Goal: Information Seeking & Learning: Learn about a topic

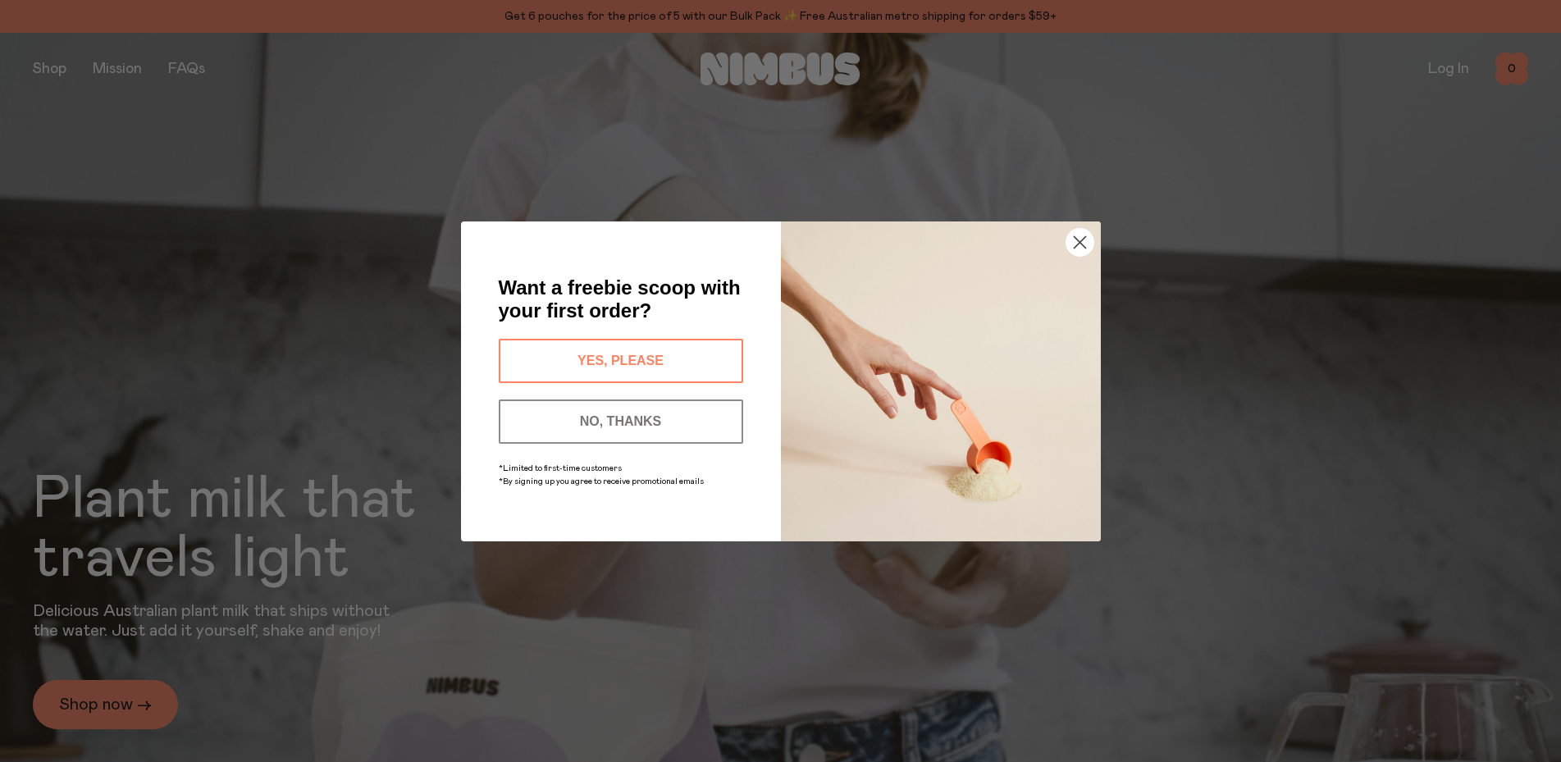
click at [1082, 240] on icon "Close dialog" at bounding box center [1079, 241] width 11 height 11
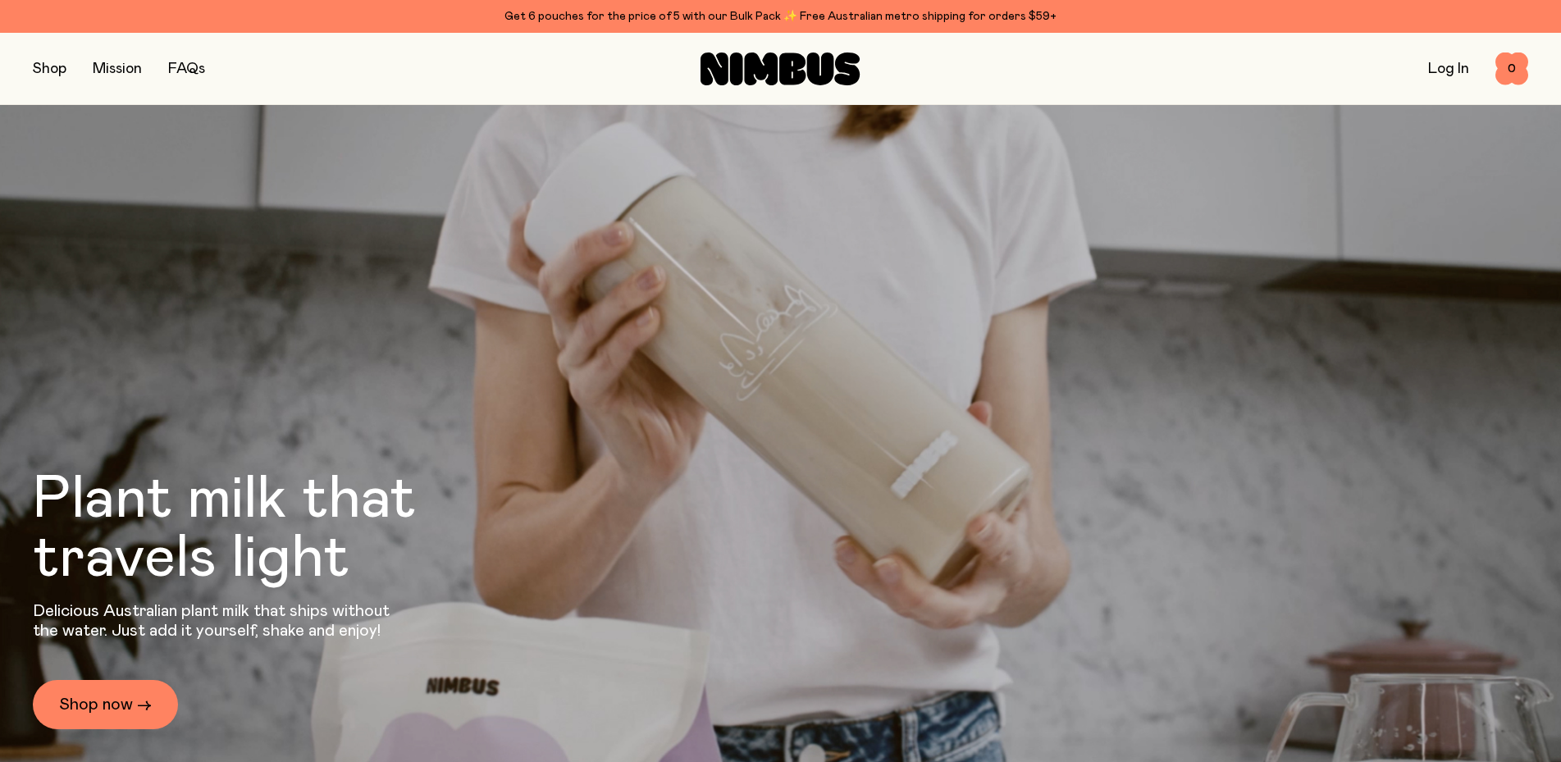
click at [187, 73] on link "FAQs" at bounding box center [186, 69] width 37 height 15
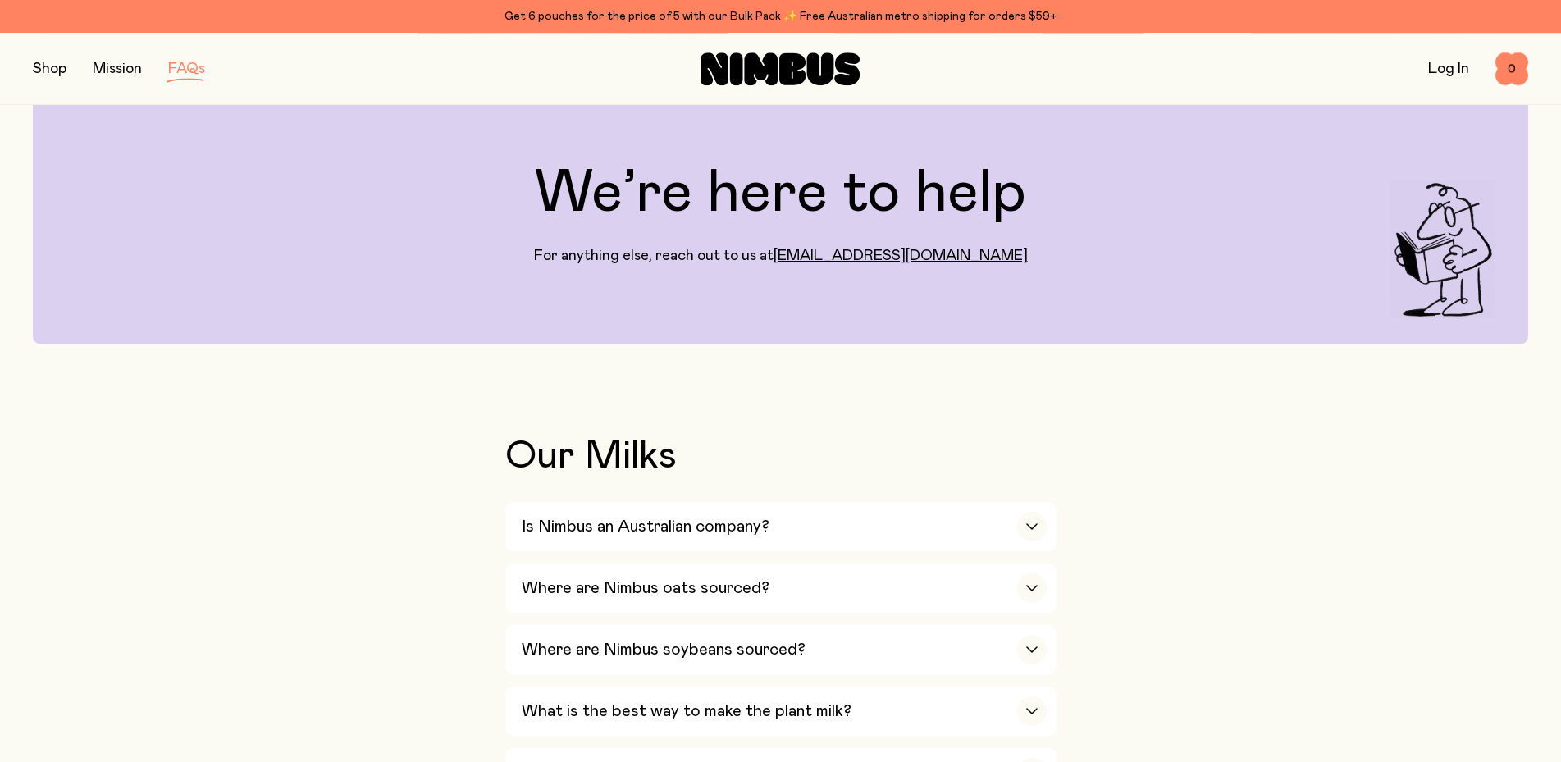
scroll to position [84, 0]
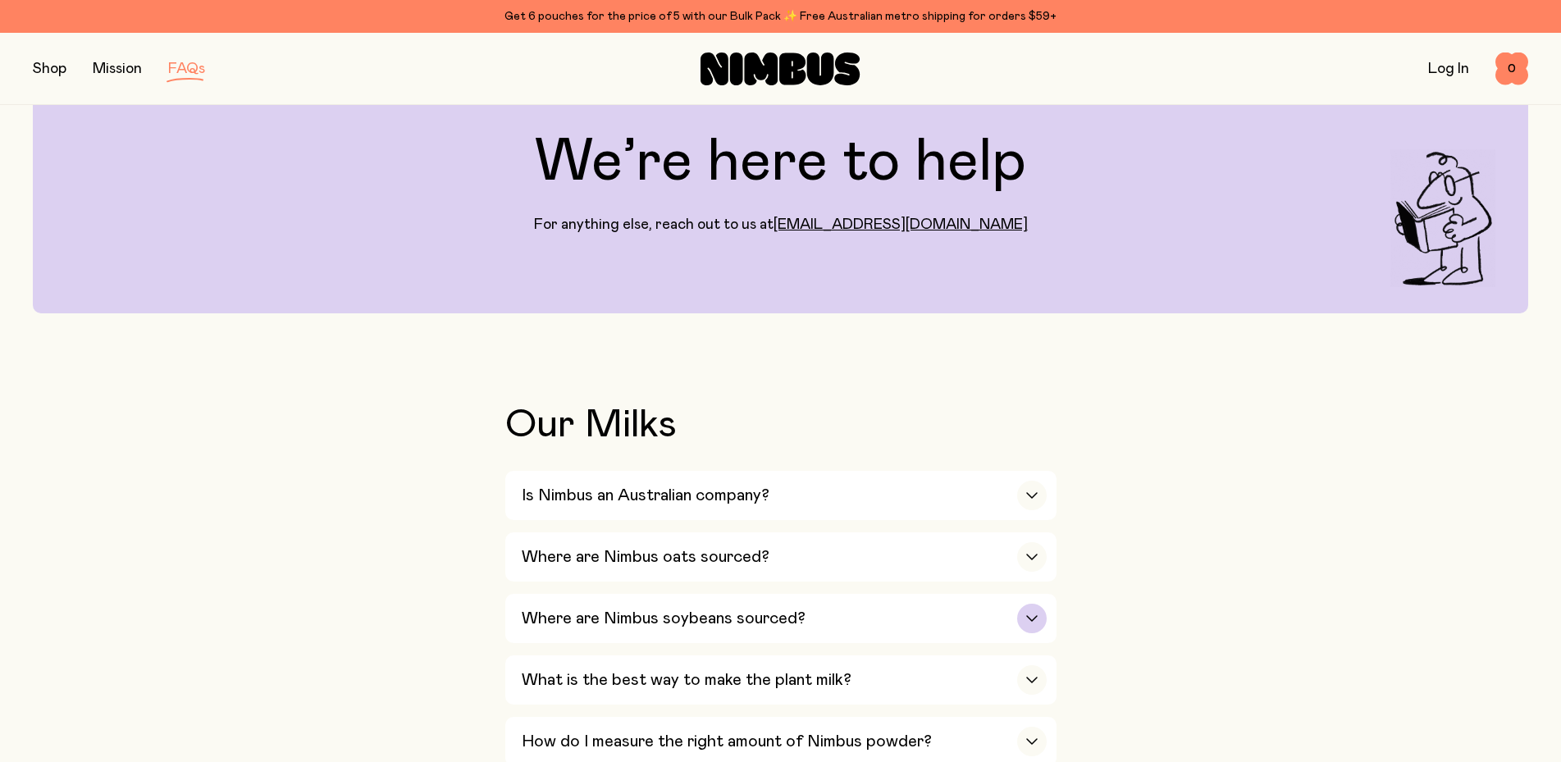
click at [681, 612] on h3 "Where are Nimbus soybeans sourced?" at bounding box center [664, 619] width 284 height 20
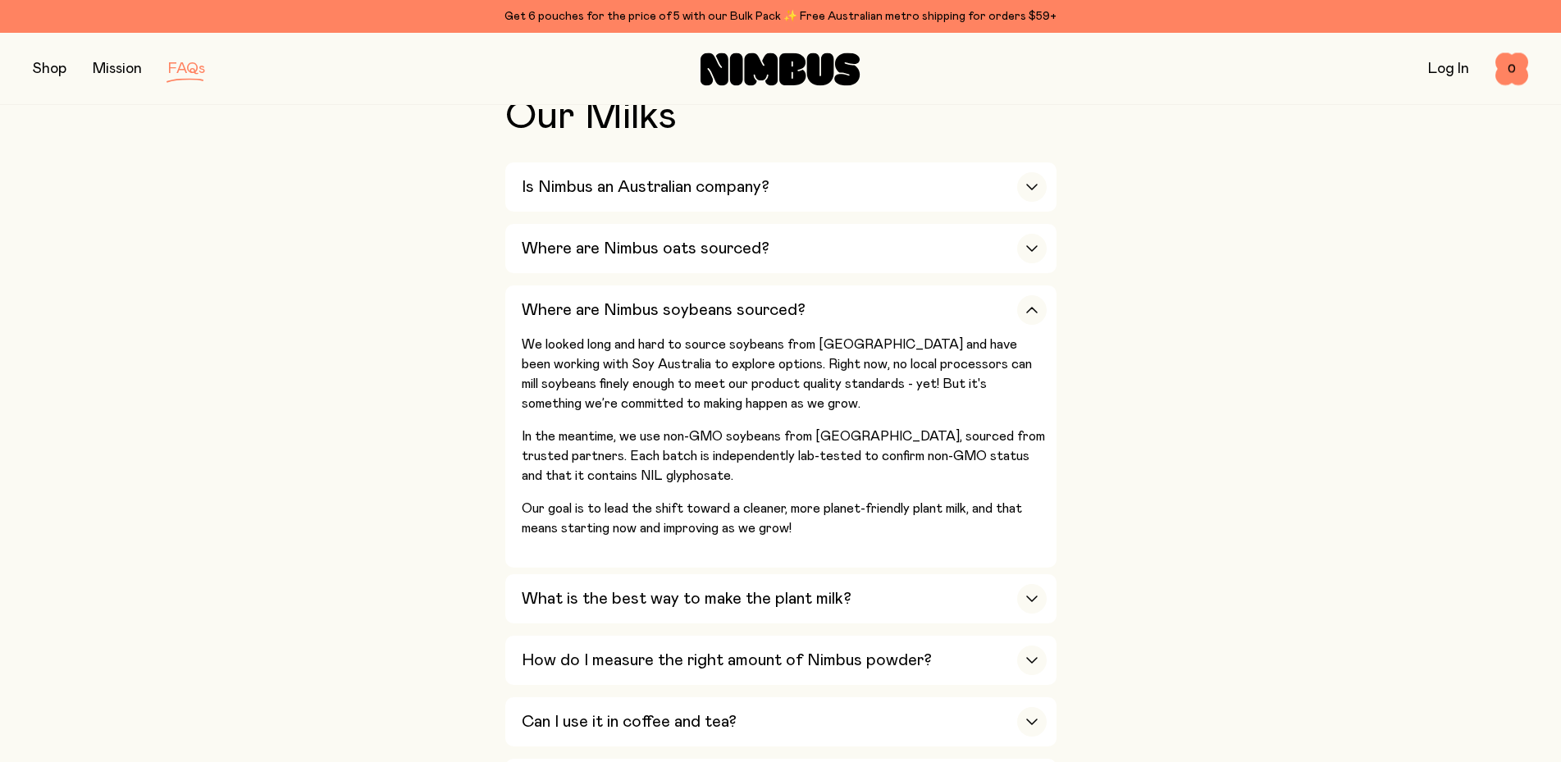
scroll to position [418, 0]
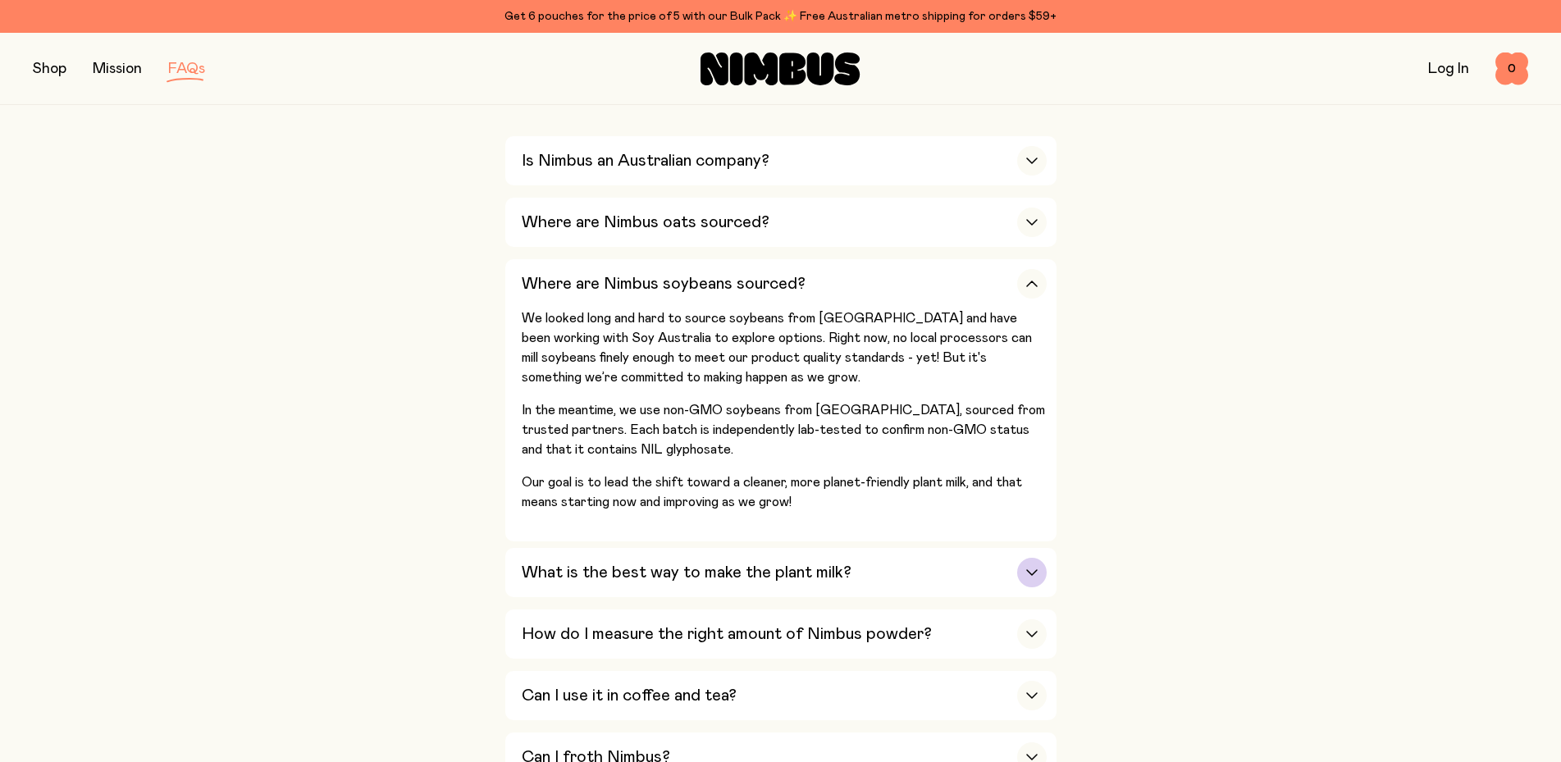
click at [596, 574] on h3 "What is the best way to make the plant milk?" at bounding box center [687, 573] width 330 height 20
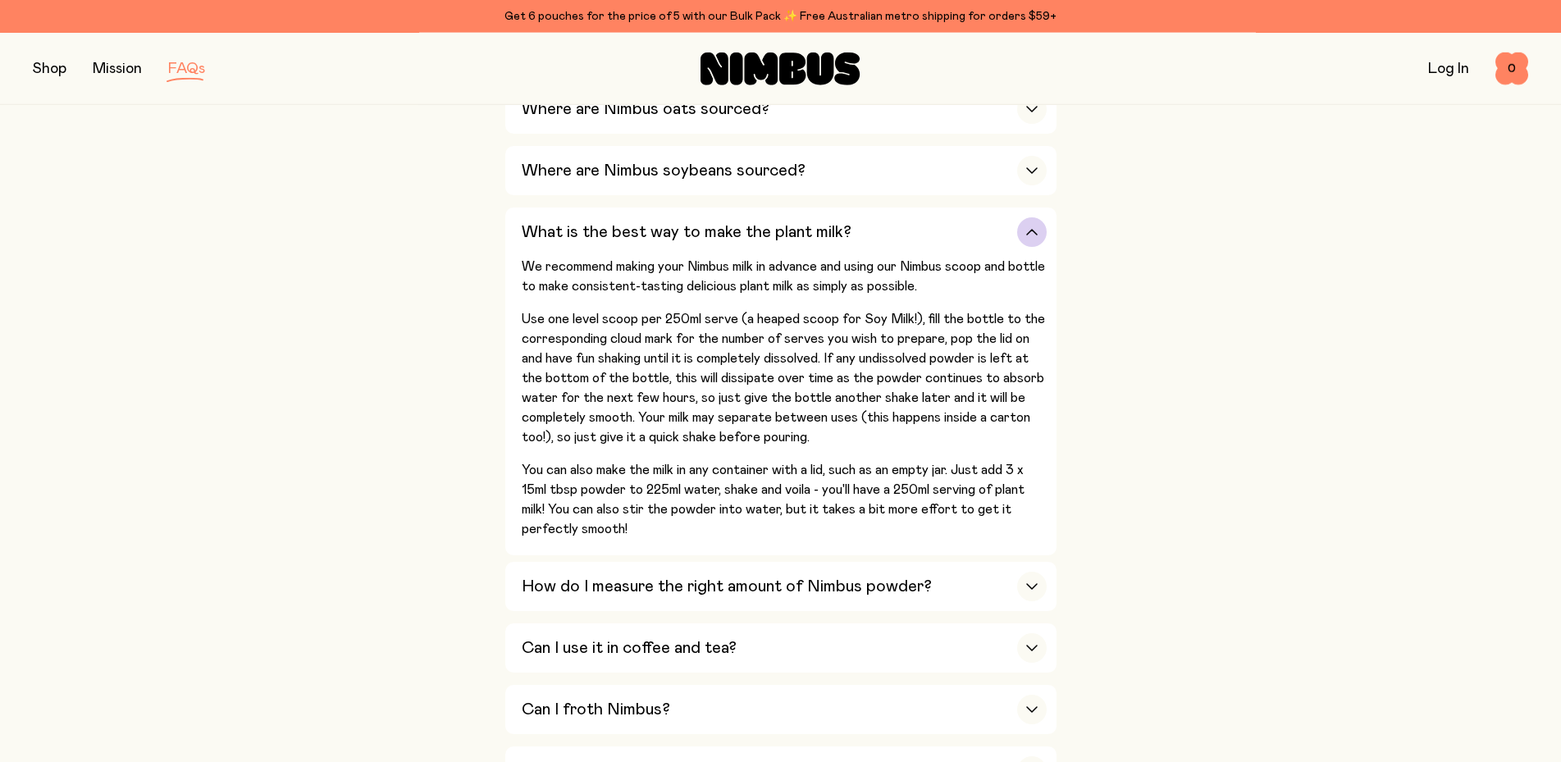
scroll to position [586, 0]
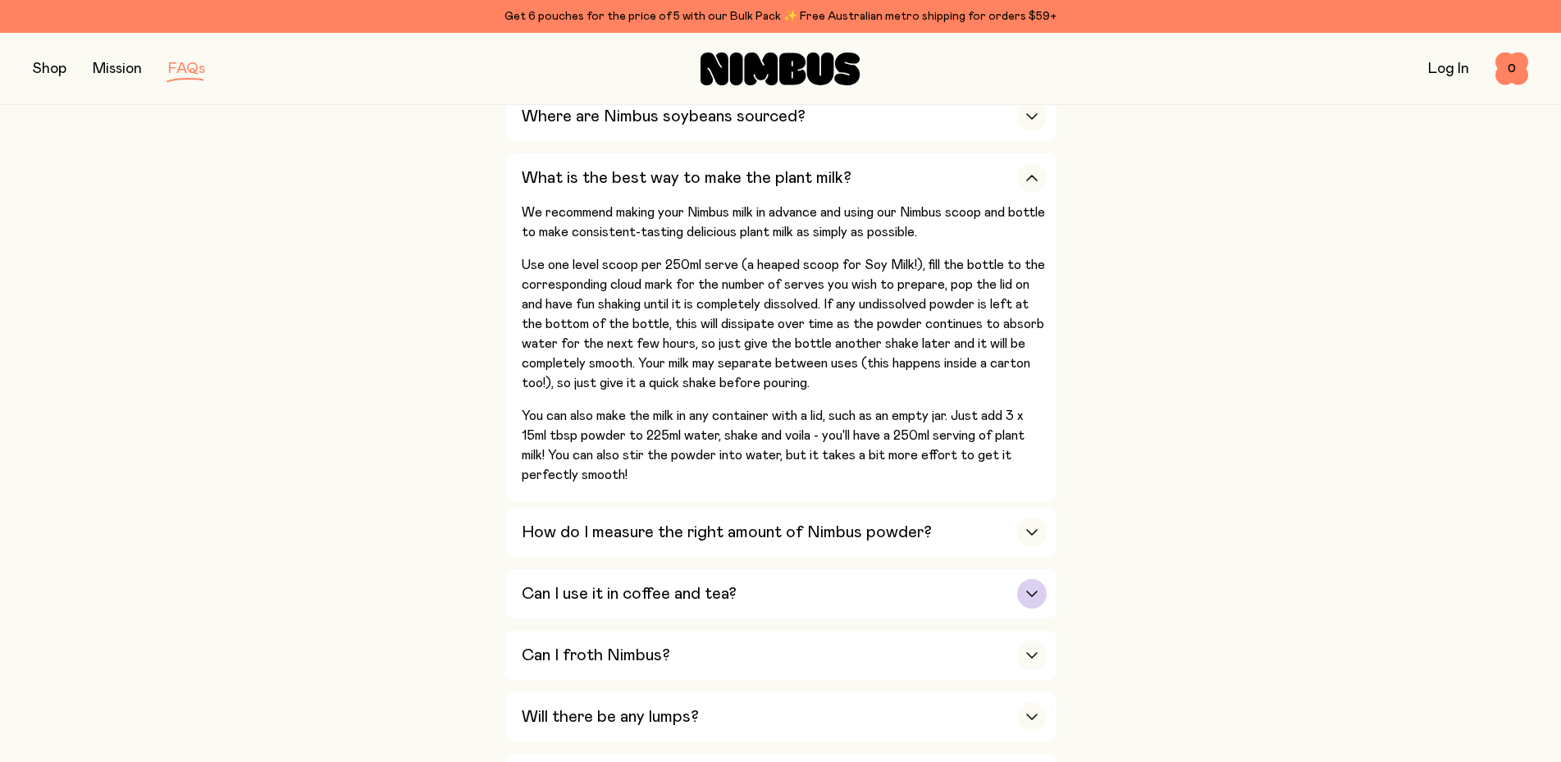
click at [639, 593] on h3 "Can I use it in coffee and tea?" at bounding box center [629, 594] width 215 height 20
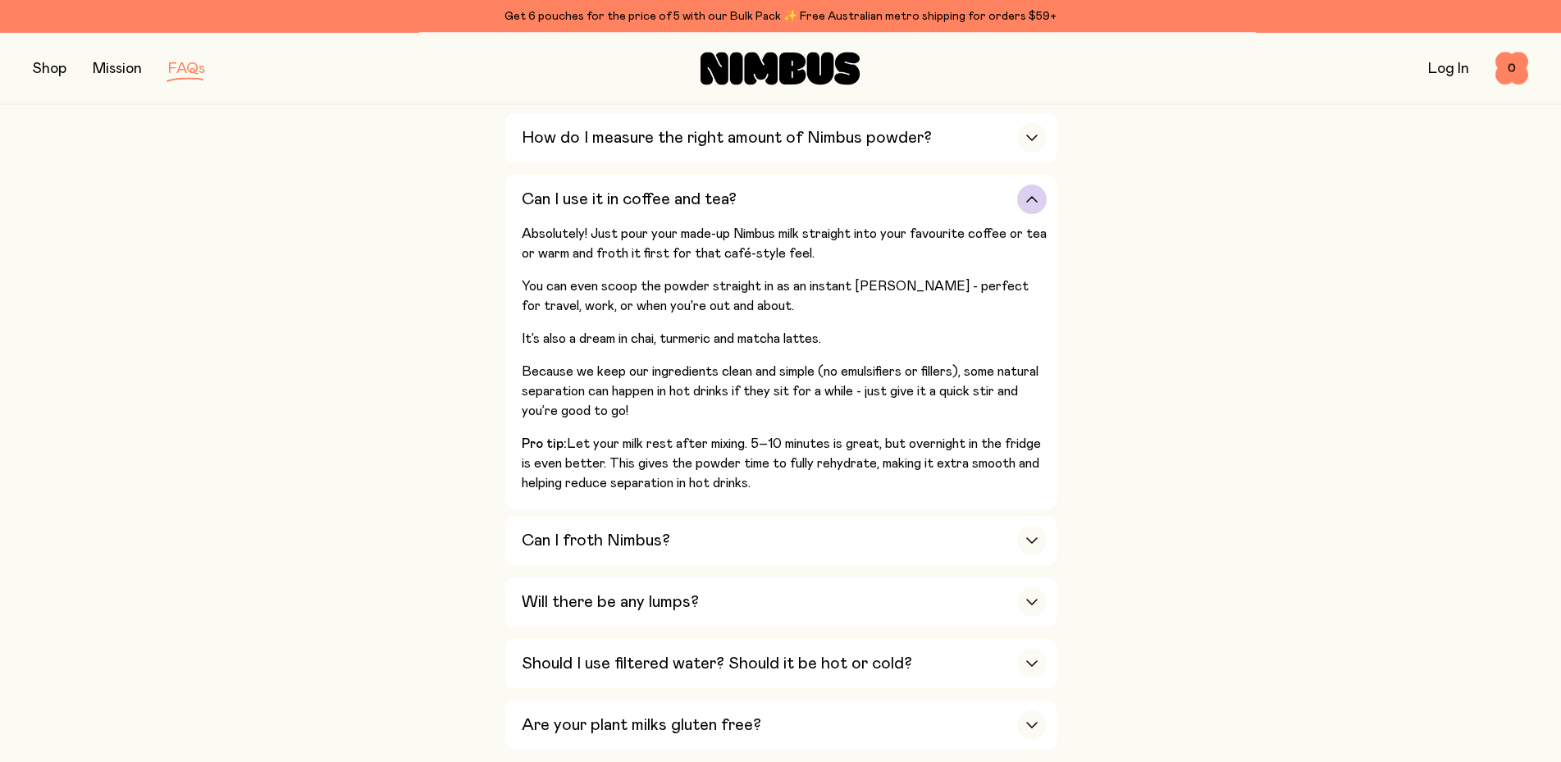
scroll to position [753, 0]
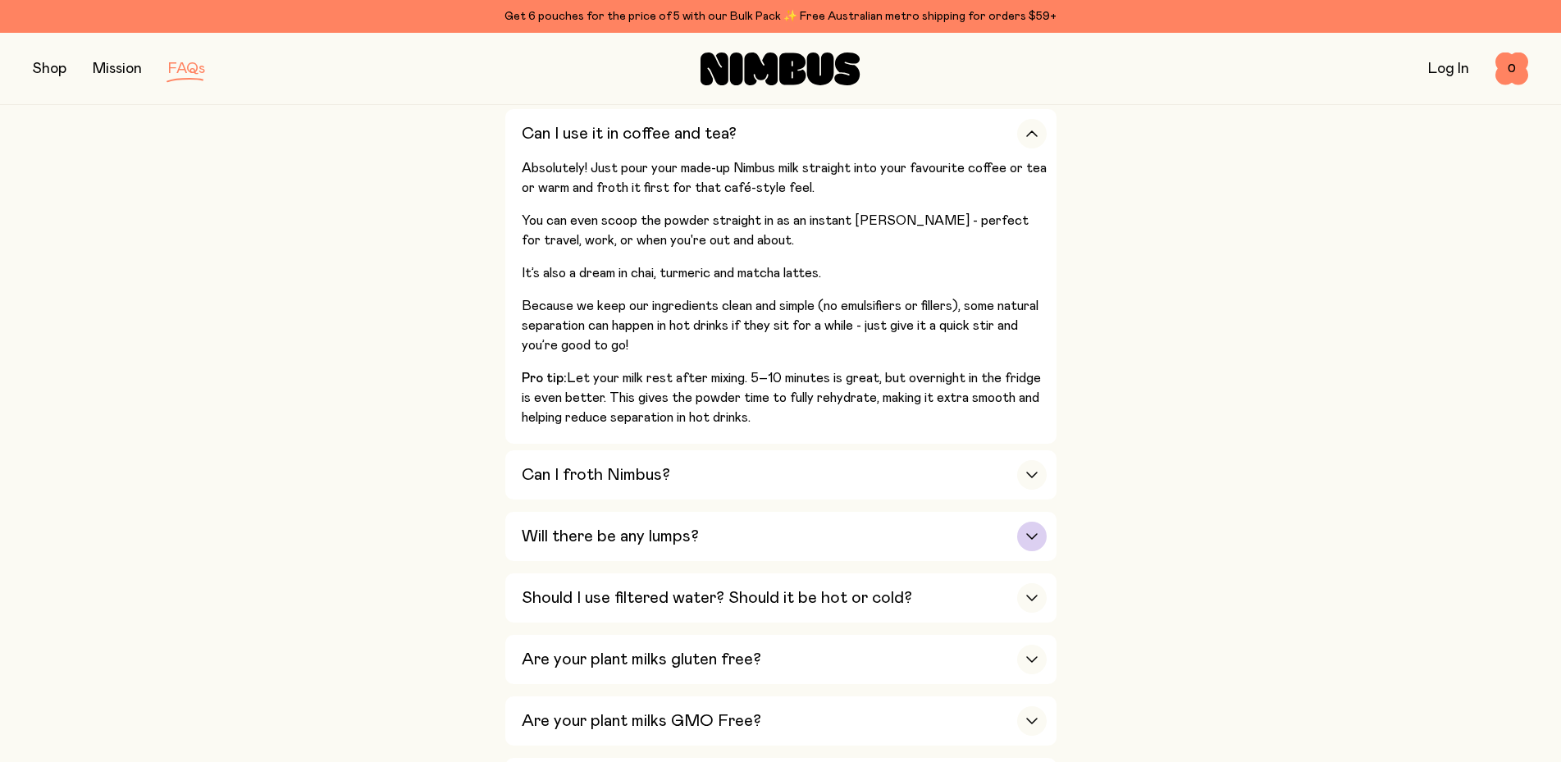
click at [605, 530] on h3 "Will there be any lumps?" at bounding box center [610, 537] width 177 height 20
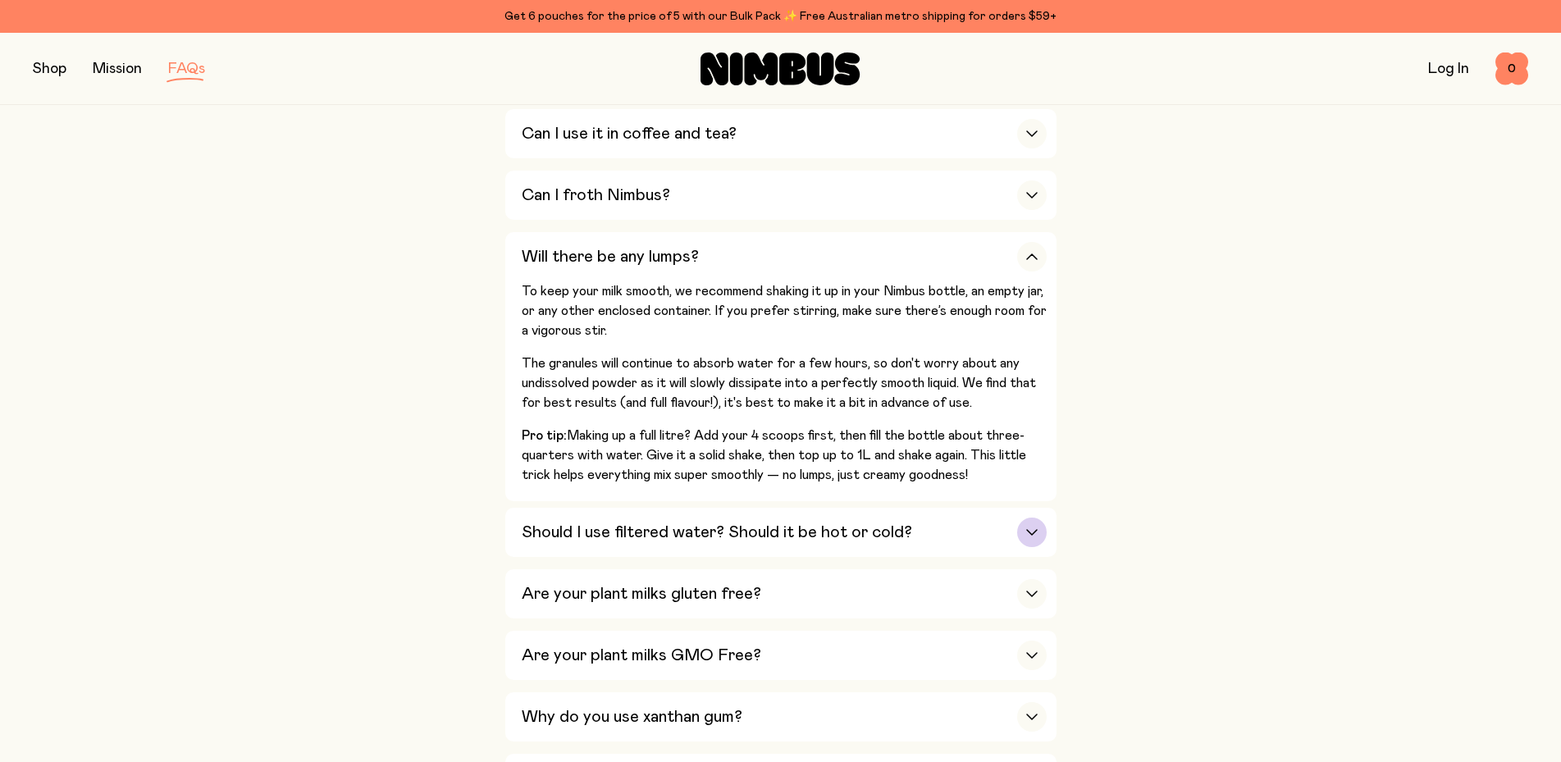
click at [841, 524] on h3 "Should I use filtered water? Should it be hot or cold?" at bounding box center [717, 533] width 391 height 20
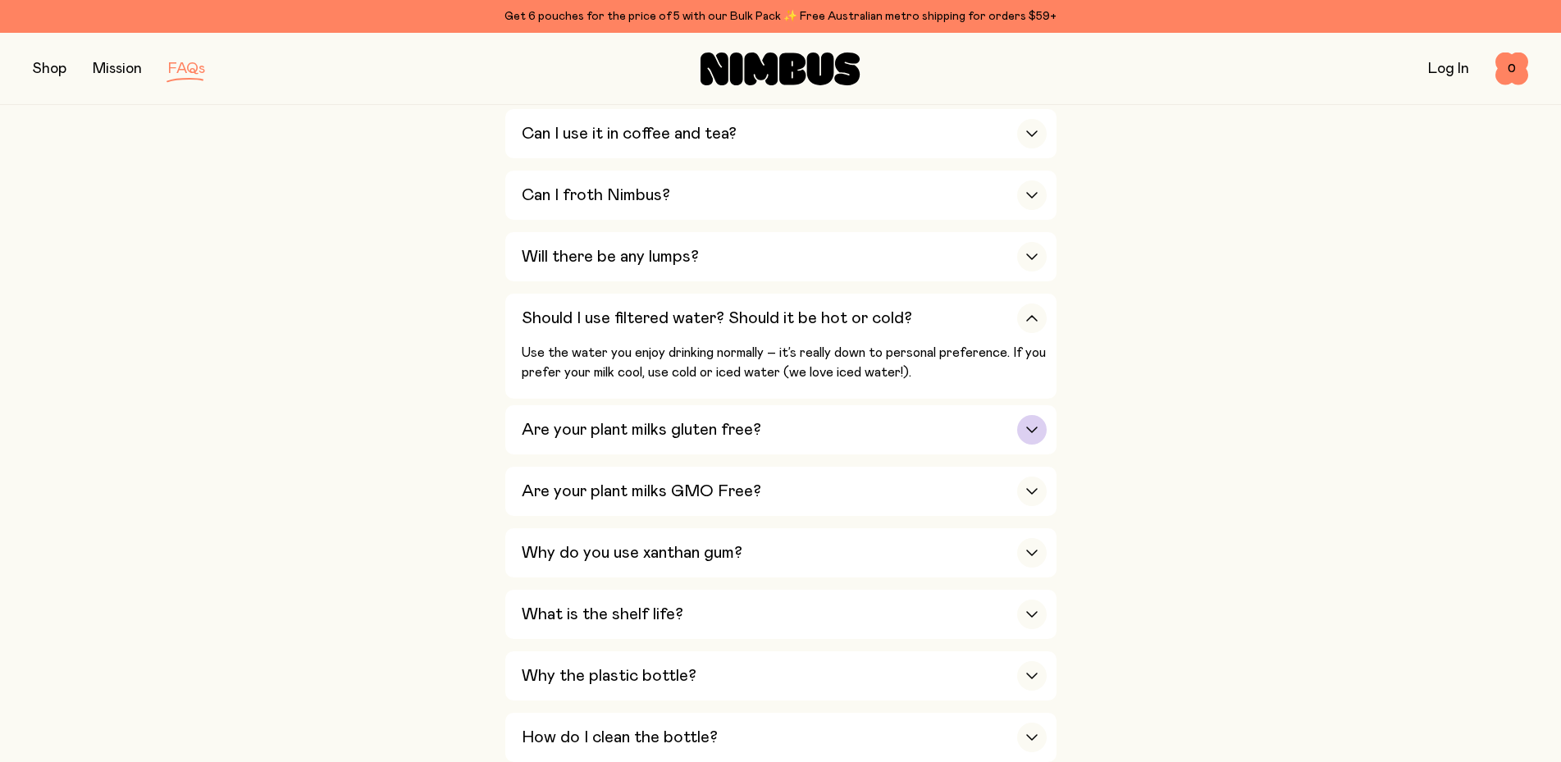
click at [595, 421] on h3 "Are your plant milks gluten free?" at bounding box center [642, 430] width 240 height 20
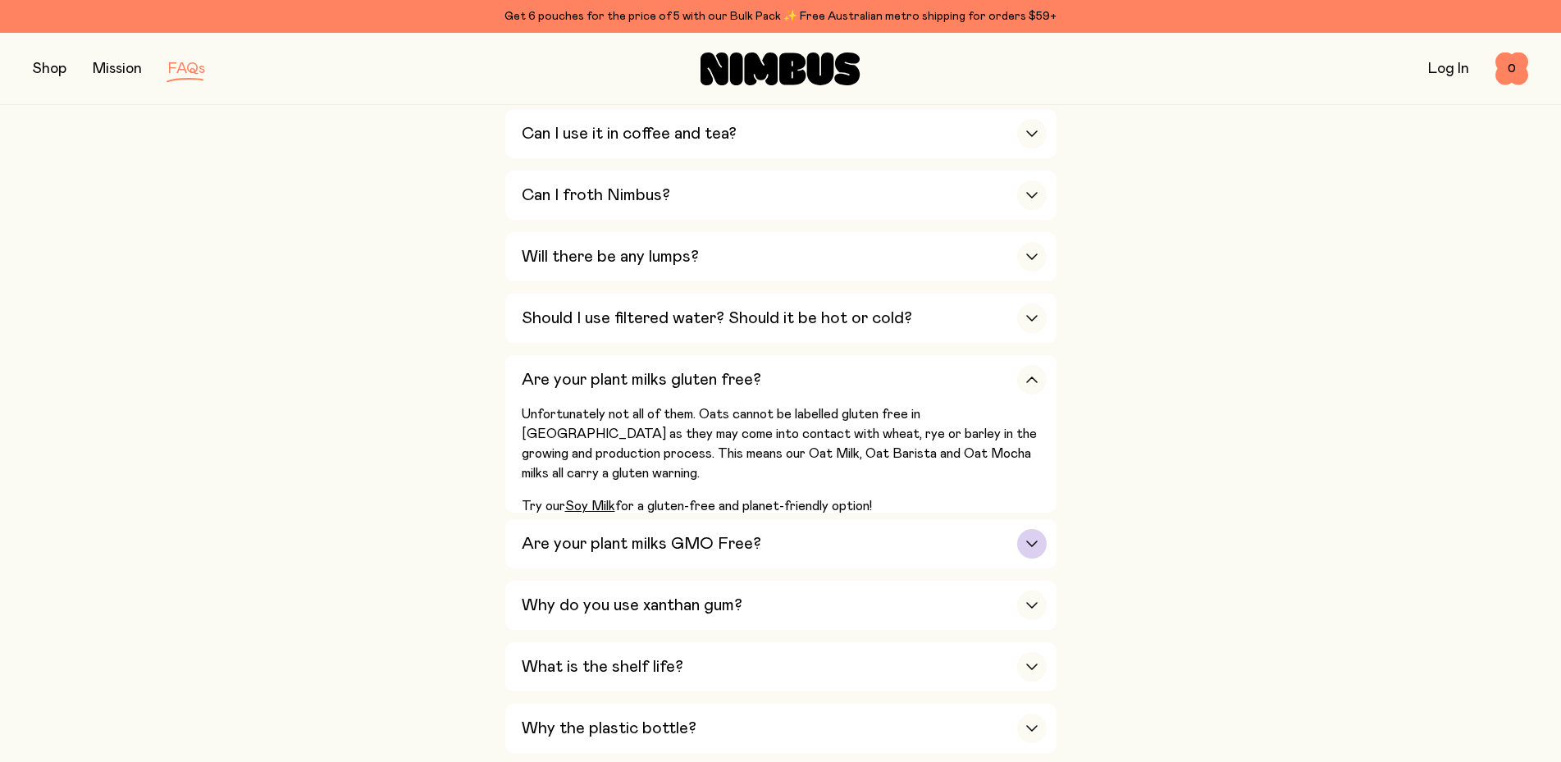
click at [654, 539] on h3 "Are your plant milks GMO Free?" at bounding box center [642, 544] width 240 height 20
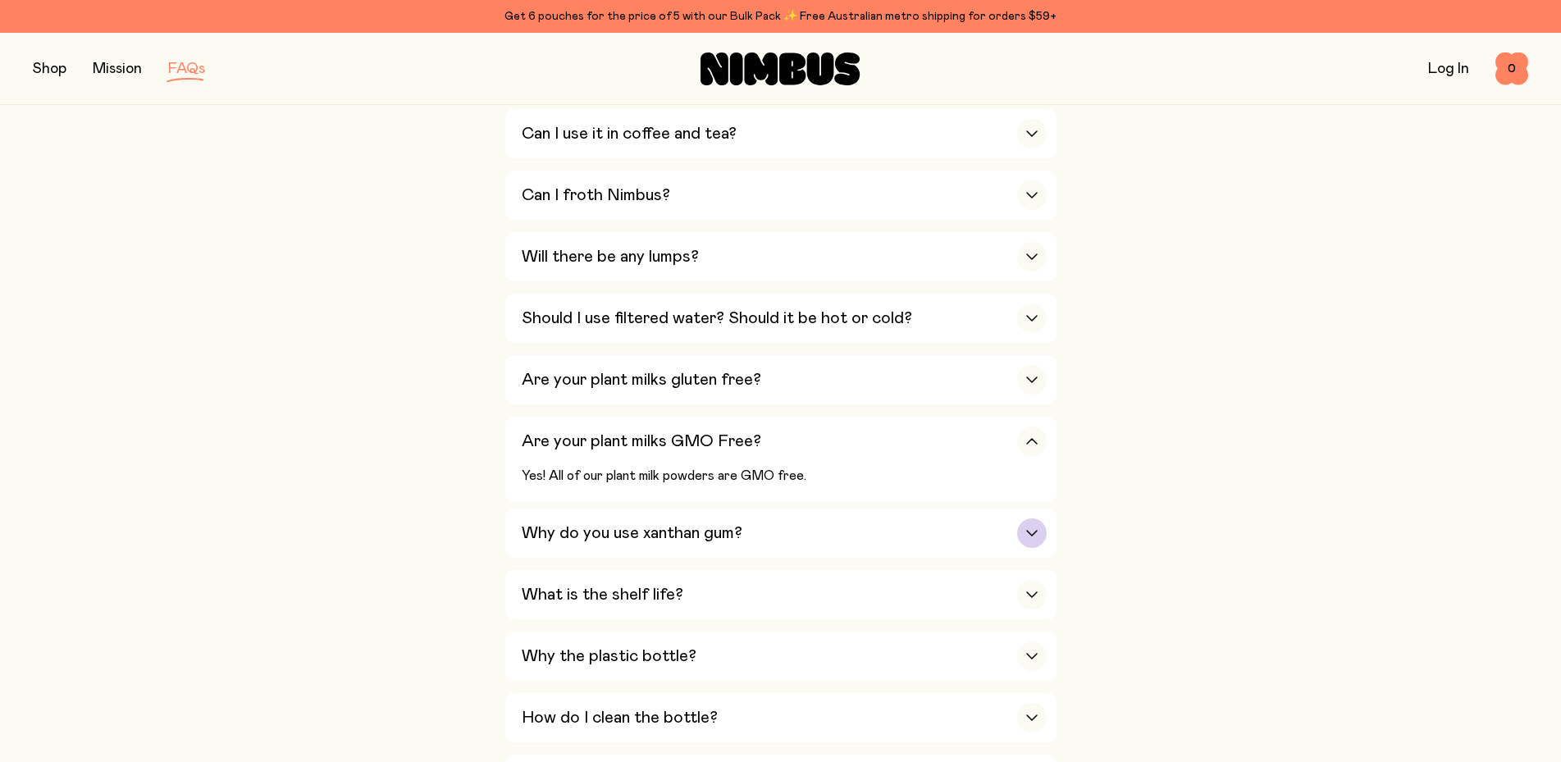
click at [567, 534] on h3 "Why do you use xanthan gum?" at bounding box center [632, 534] width 221 height 20
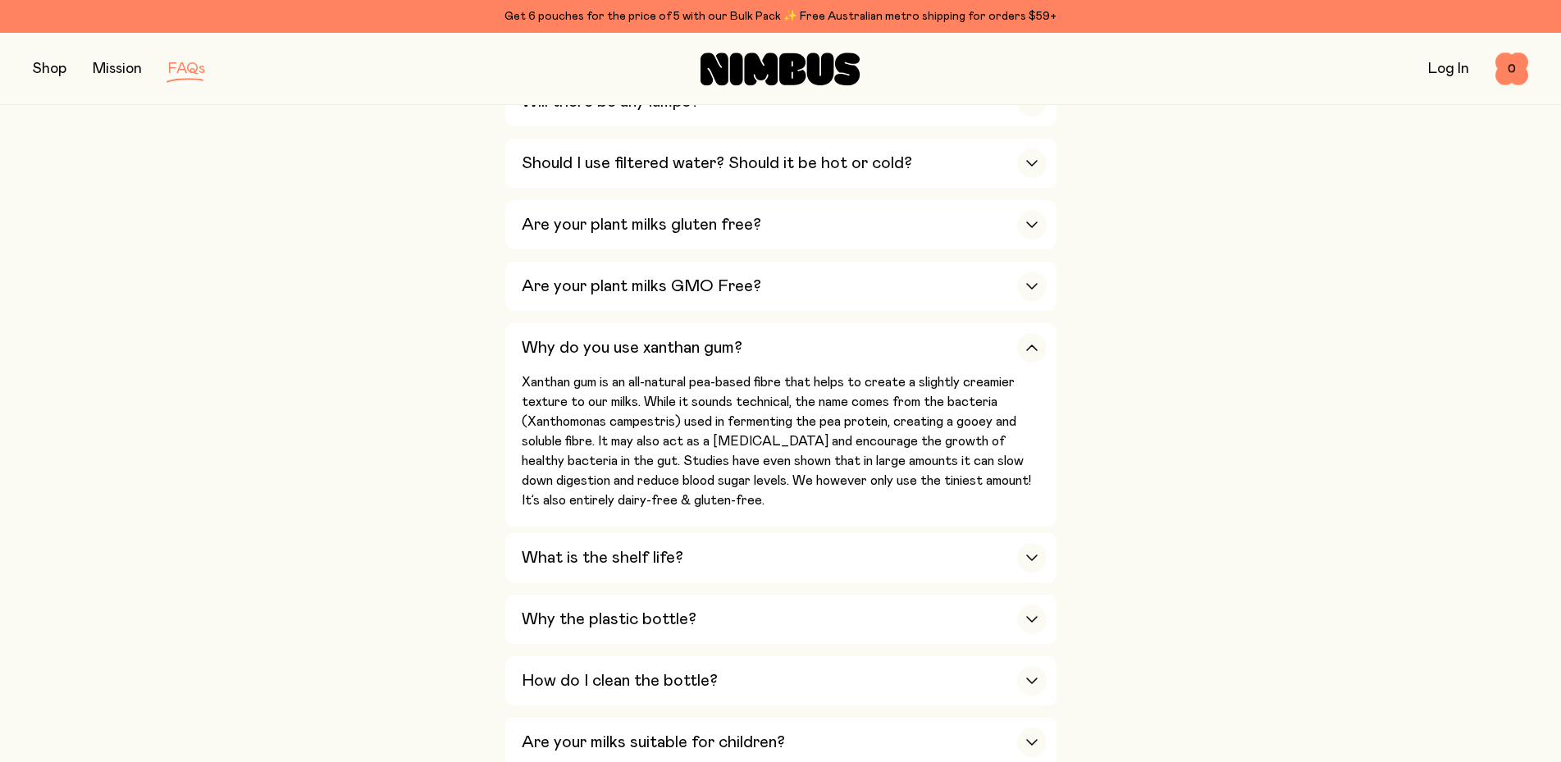
scroll to position [1004, 0]
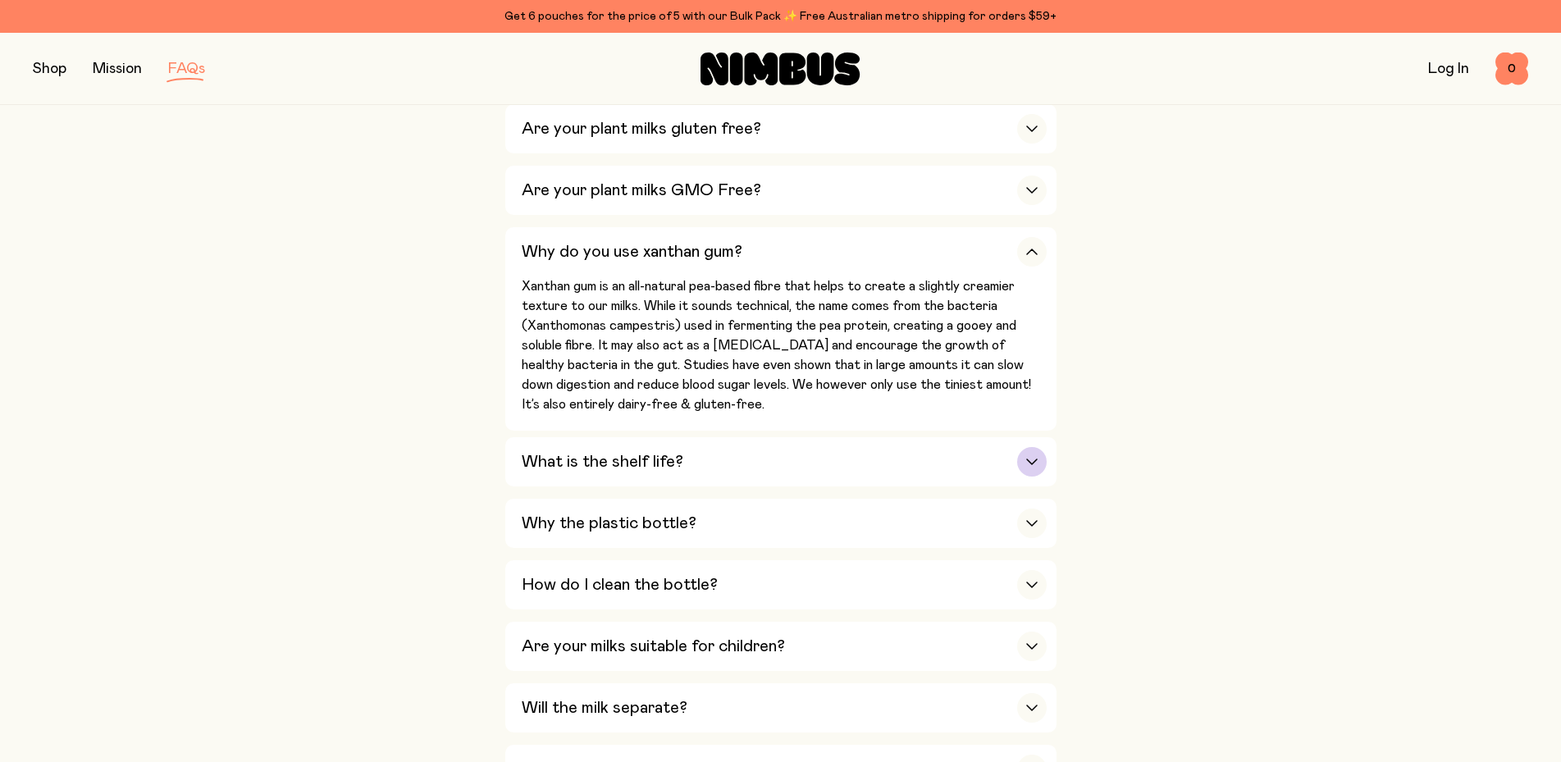
click at [576, 455] on h3 "What is the shelf life?" at bounding box center [603, 462] width 162 height 20
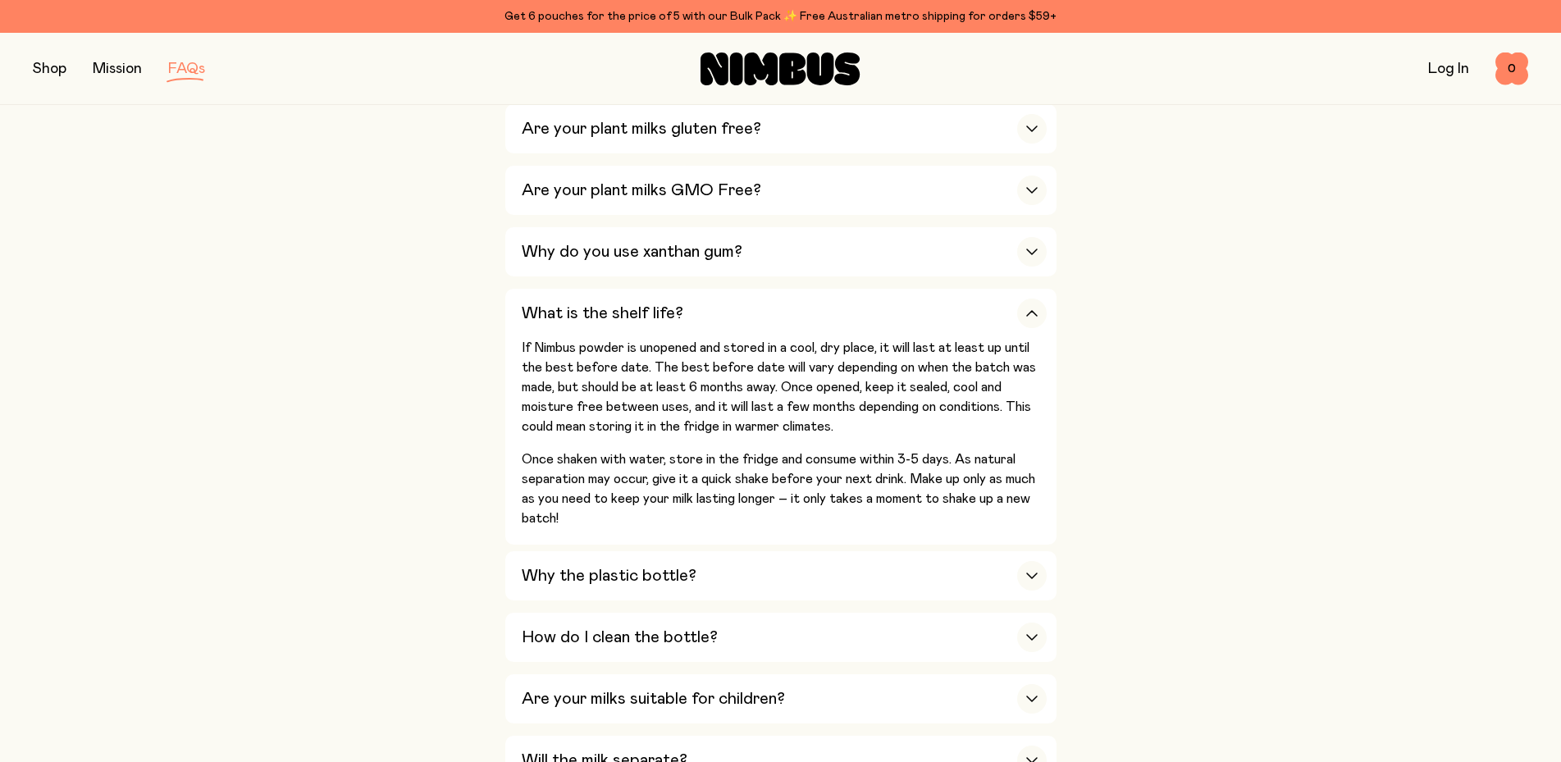
scroll to position [1088, 0]
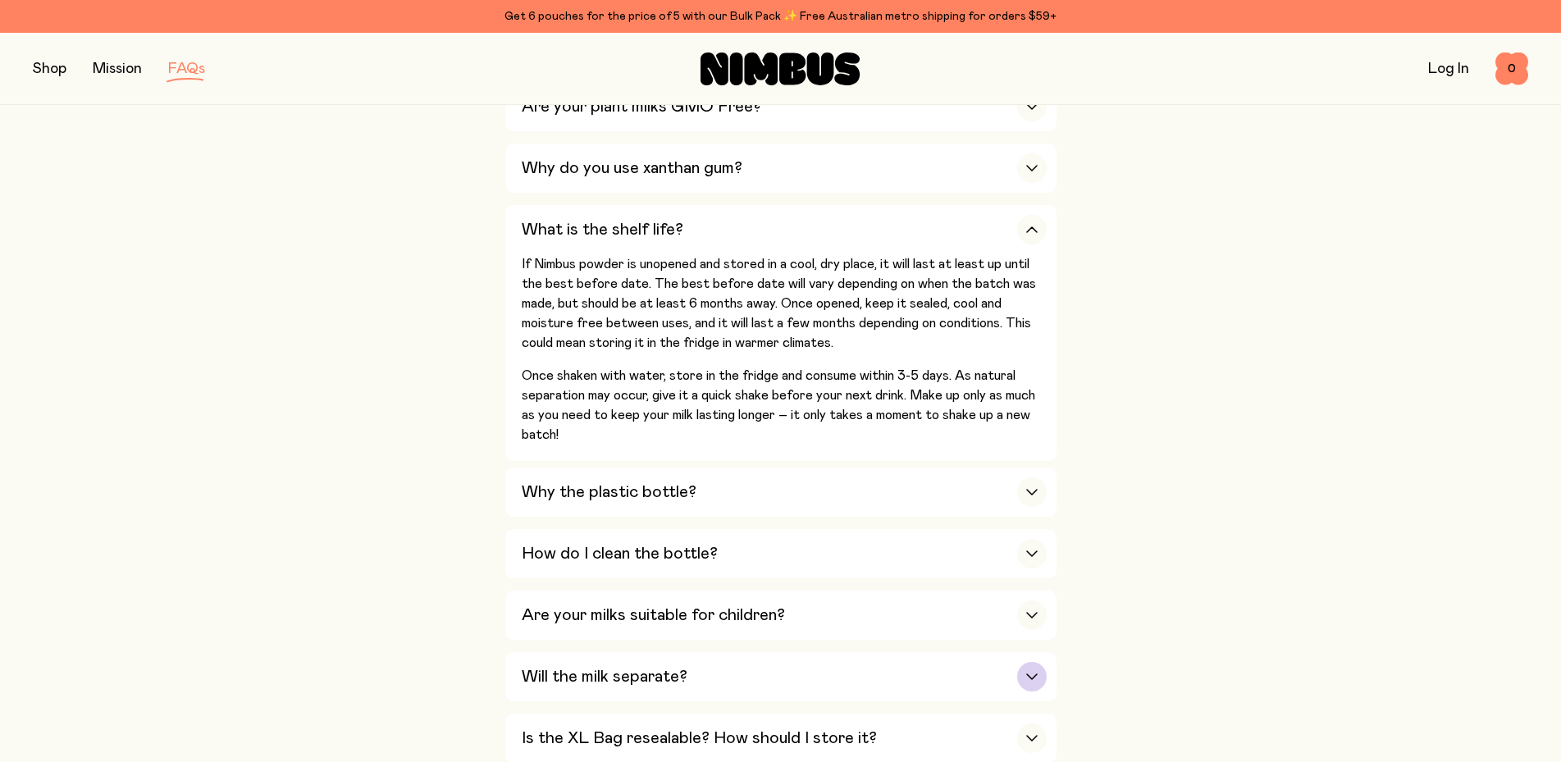
click at [594, 667] on h3 "Will the milk separate?" at bounding box center [605, 677] width 166 height 20
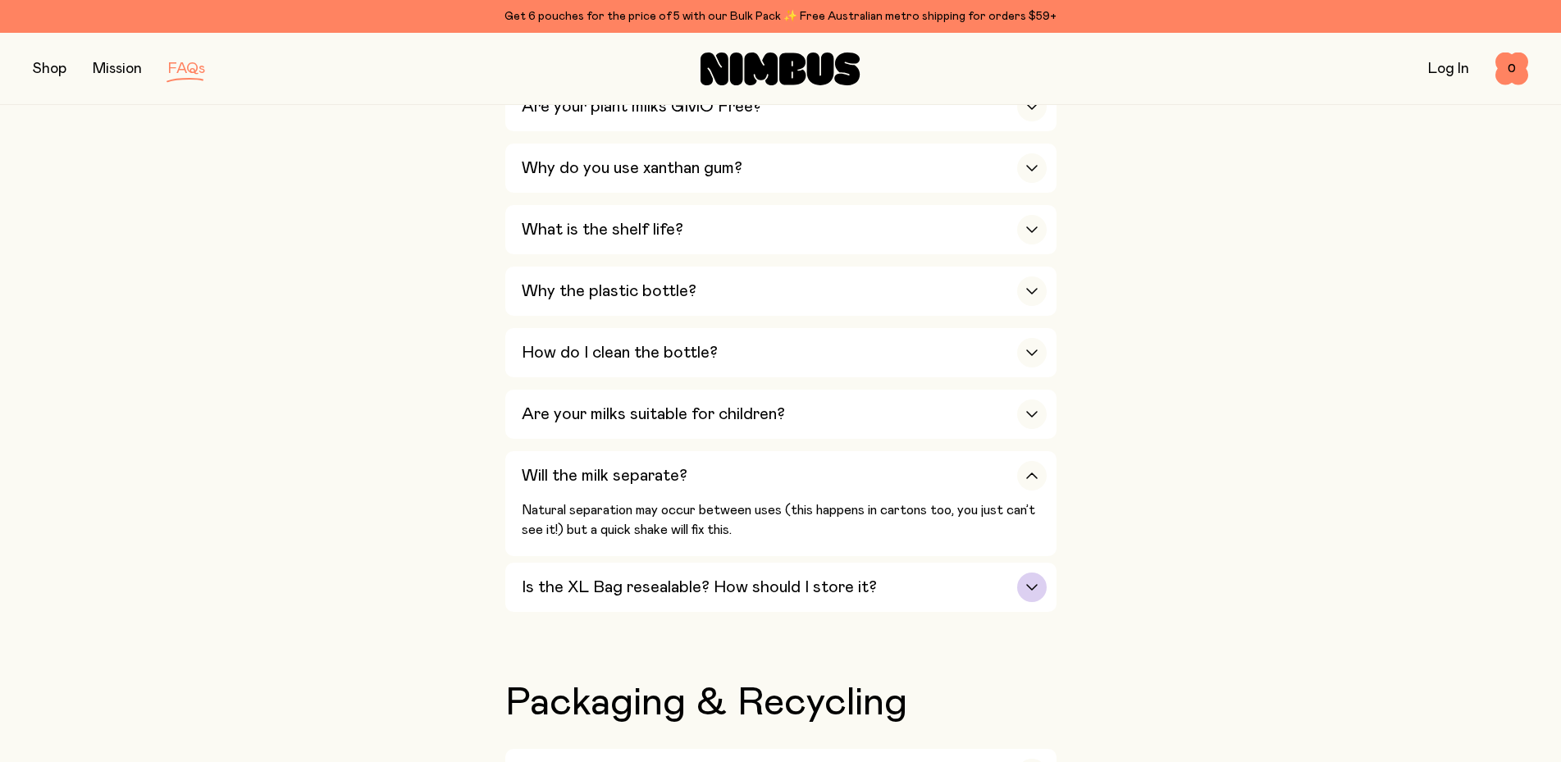
click at [657, 580] on h3 "Is the XL Bag resealable? How should I store it?" at bounding box center [699, 588] width 355 height 20
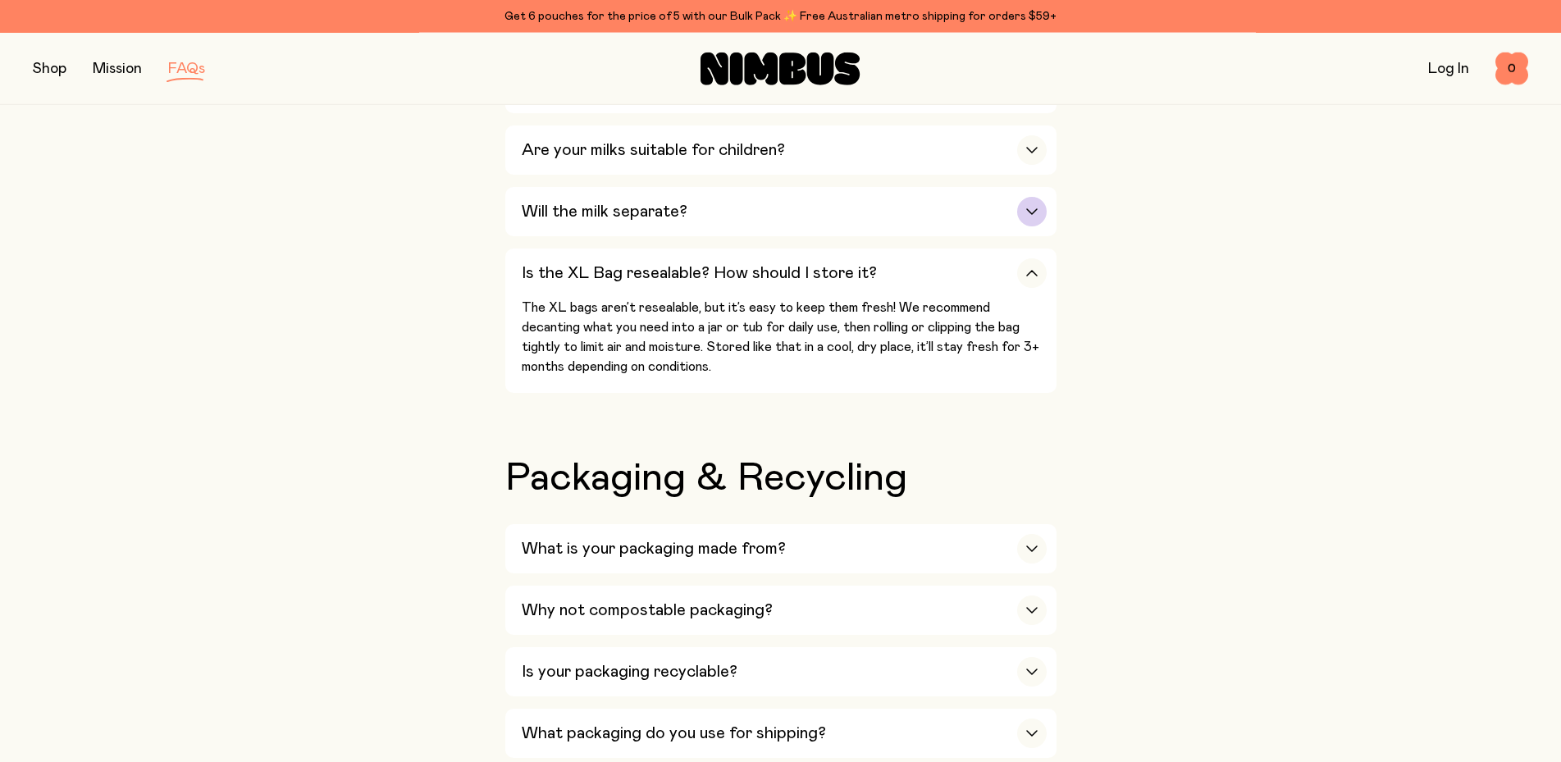
scroll to position [1423, 0]
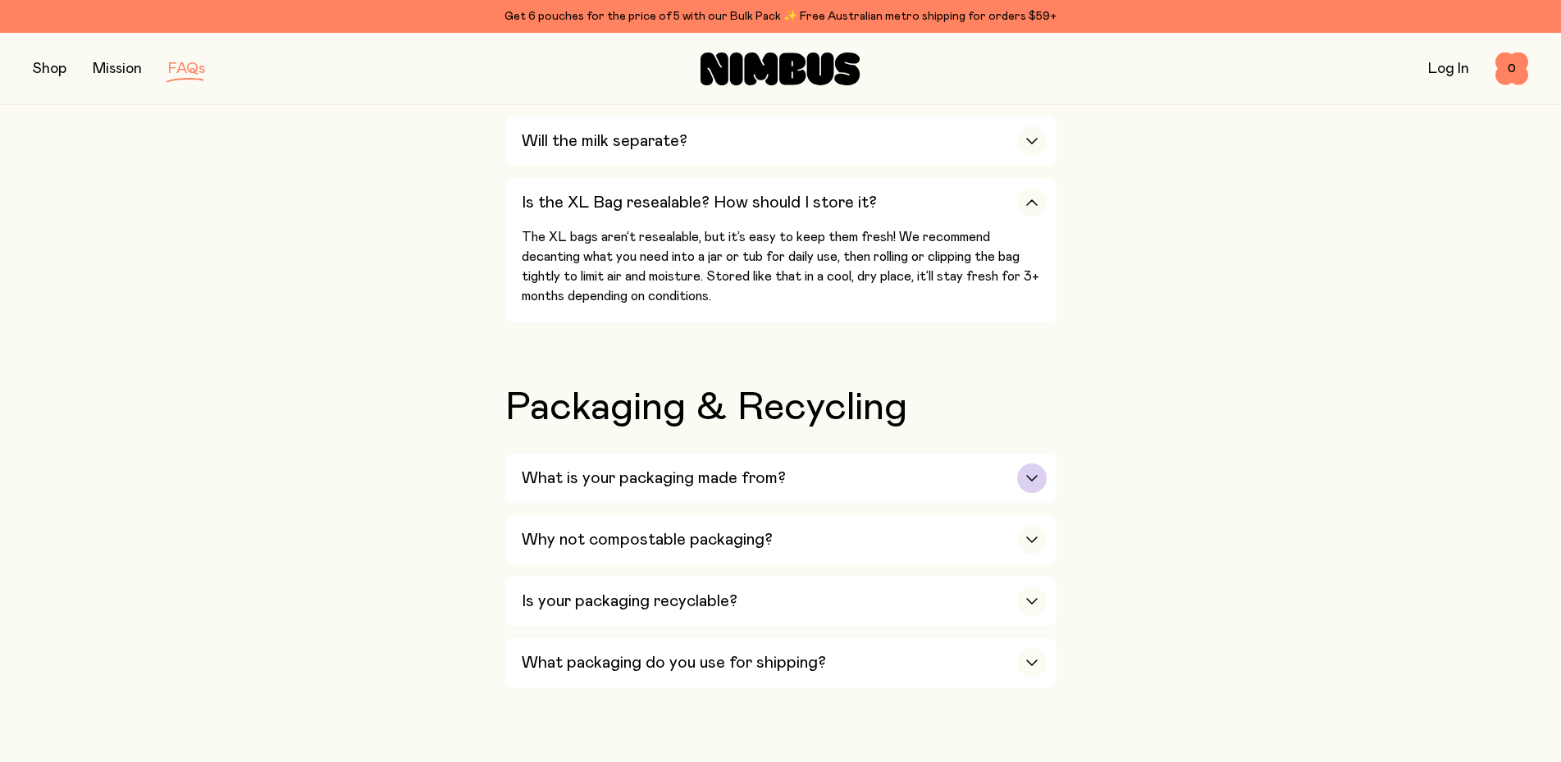
click at [647, 469] on h3 "What is your packaging made from?" at bounding box center [654, 479] width 264 height 20
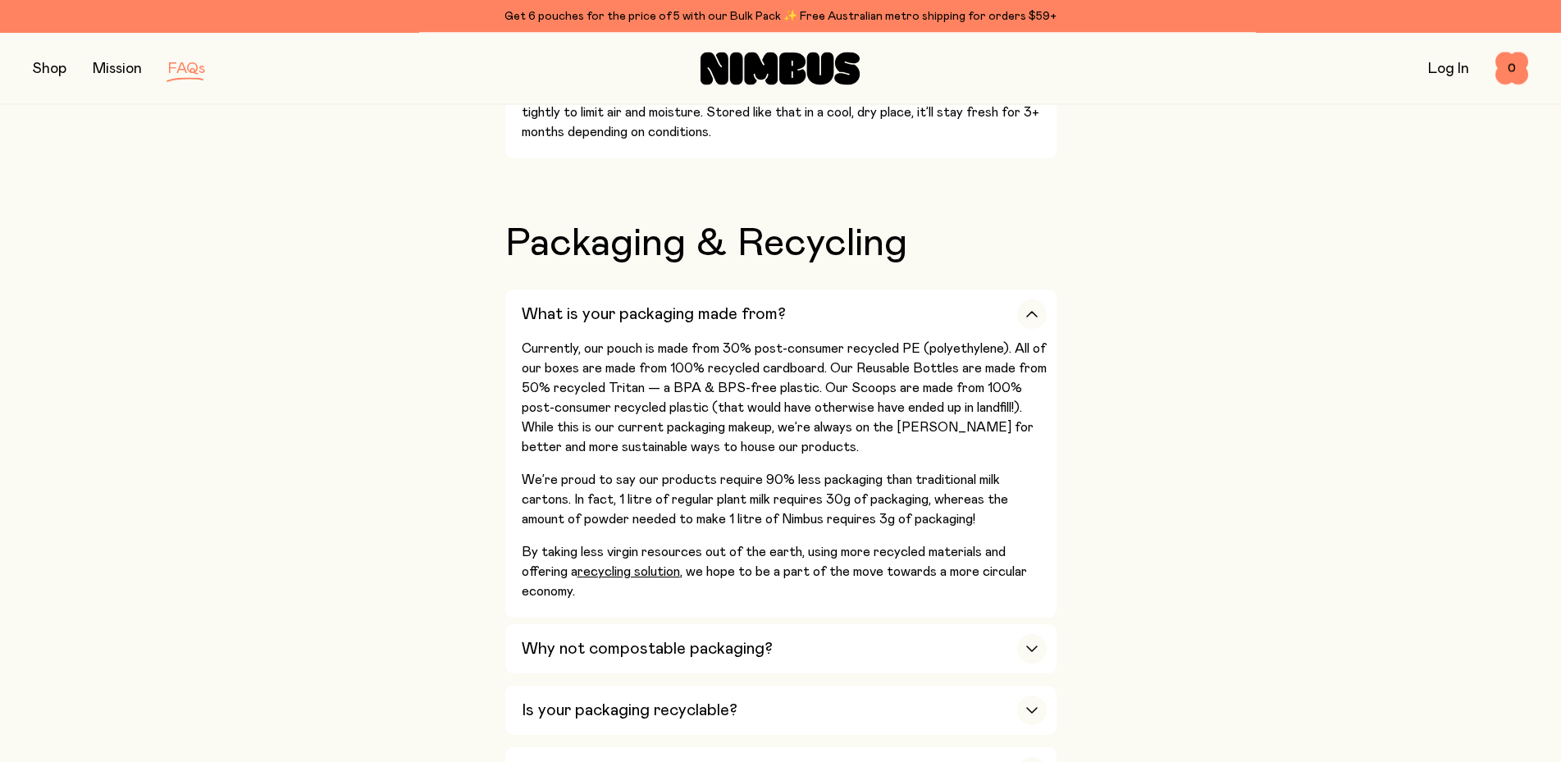
scroll to position [1674, 0]
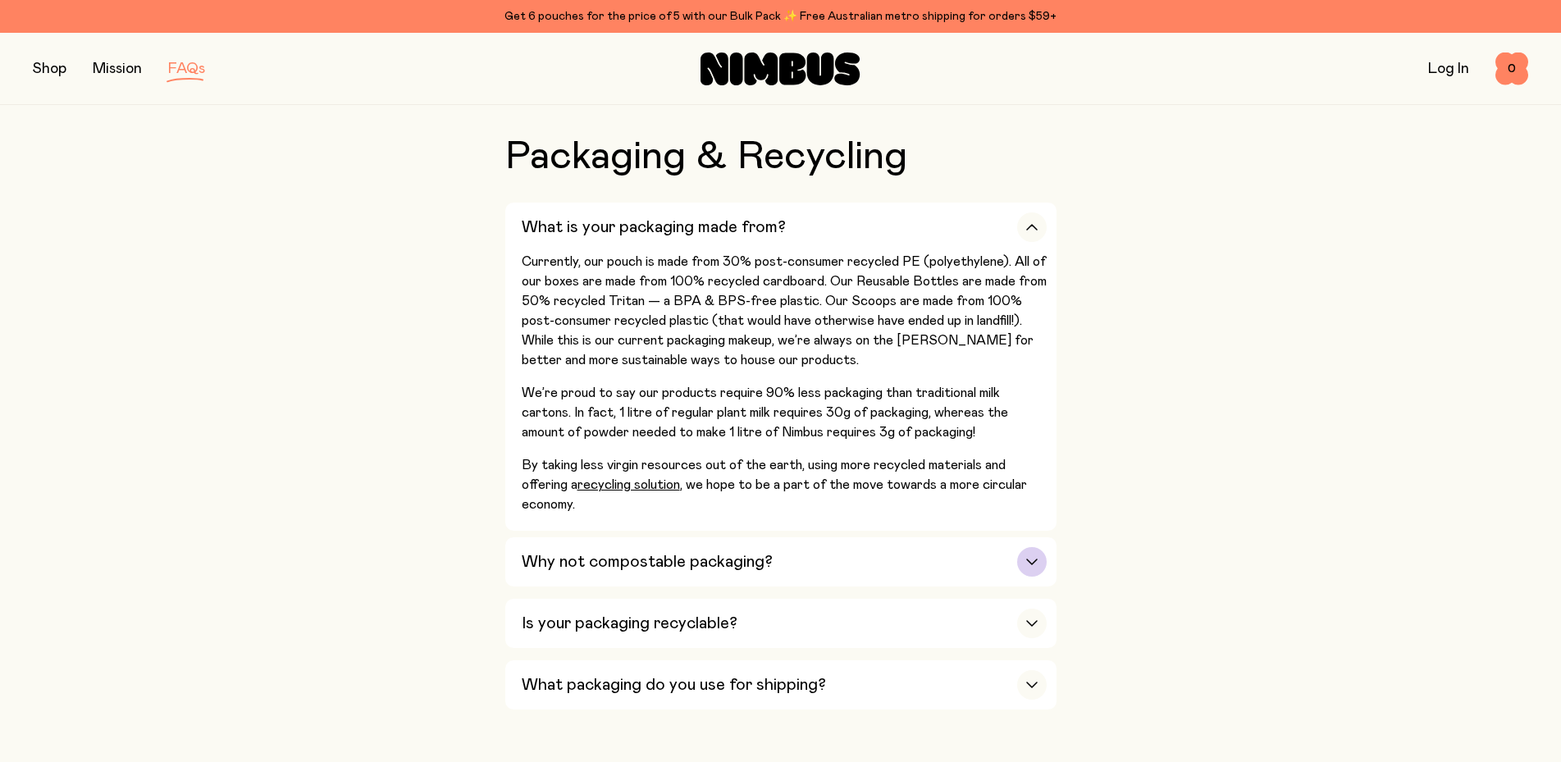
click at [635, 555] on h3 "Why not compostable packaging?" at bounding box center [647, 562] width 251 height 20
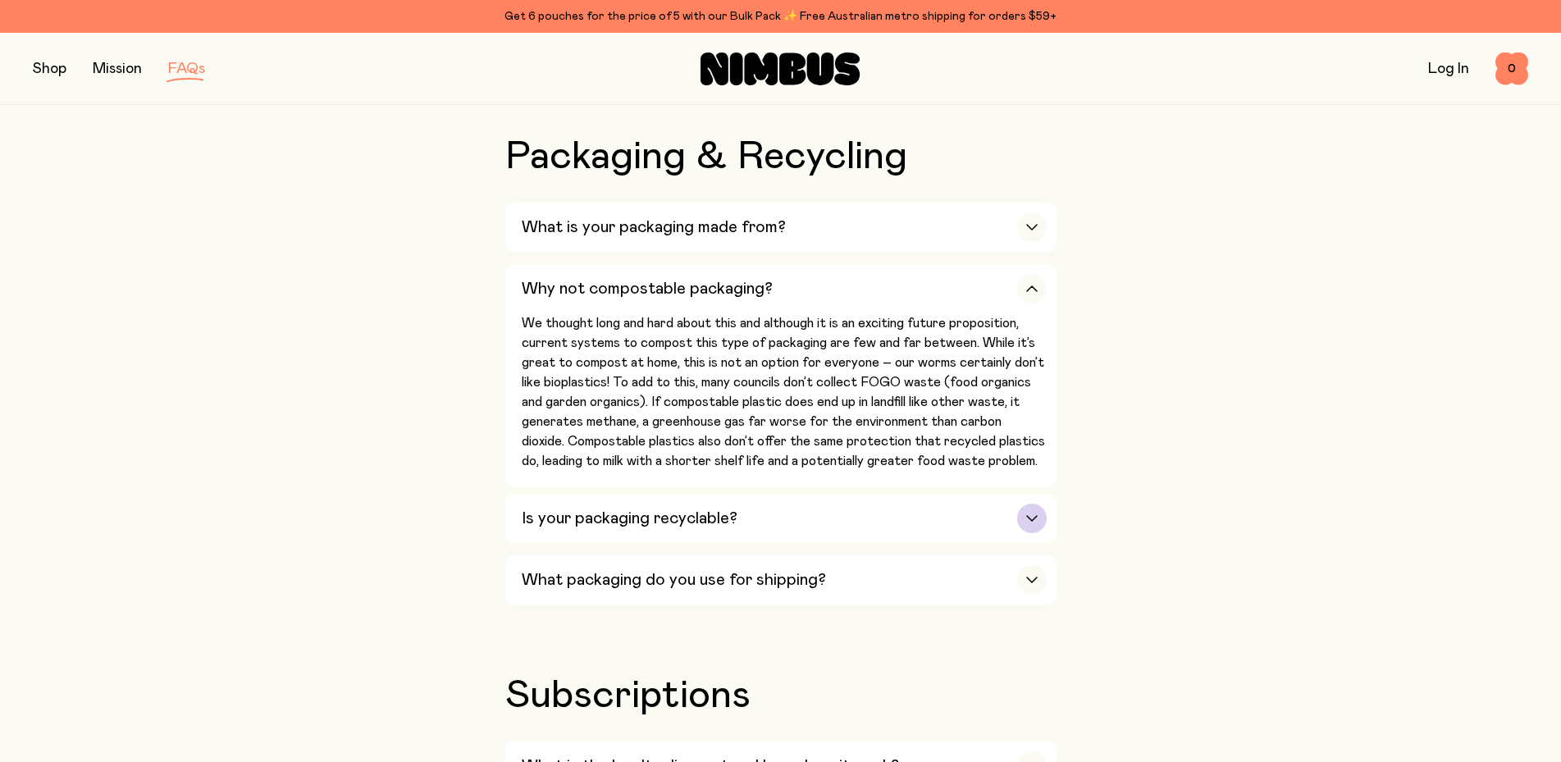
click at [590, 509] on h3 "Is your packaging recyclable?" at bounding box center [630, 519] width 216 height 20
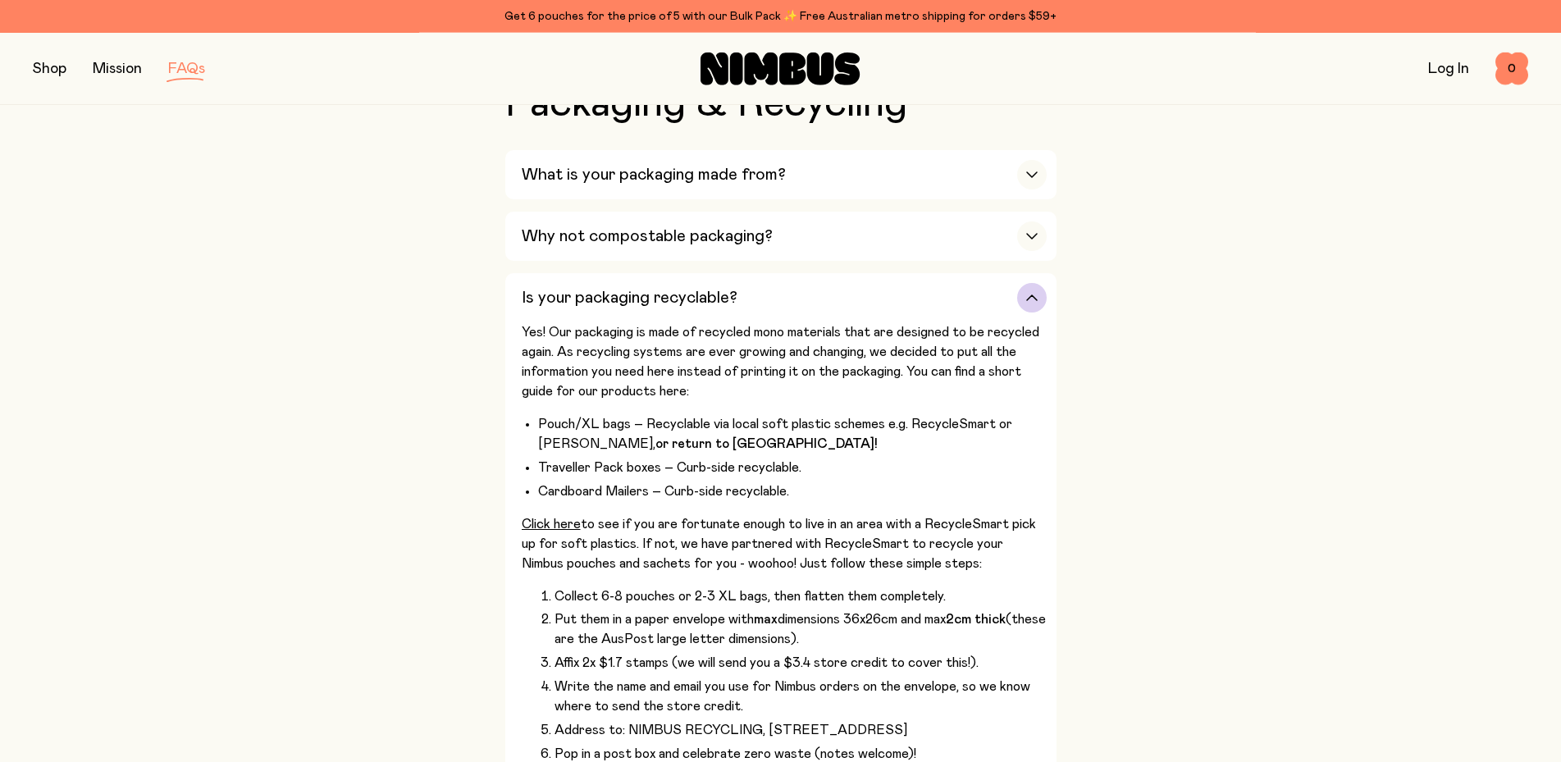
scroll to position [1758, 0]
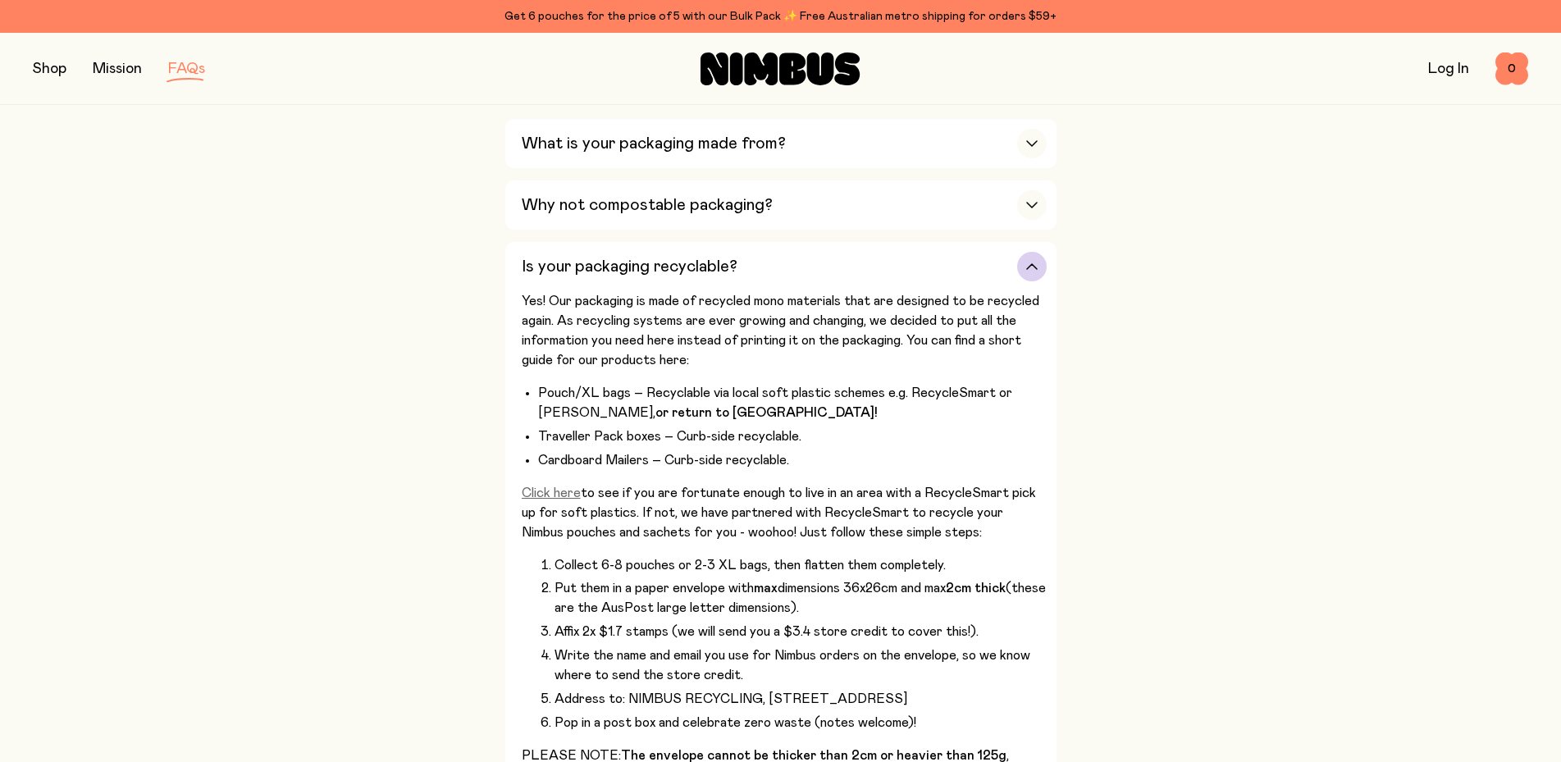
click at [543, 487] on link "Click here" at bounding box center [551, 493] width 59 height 13
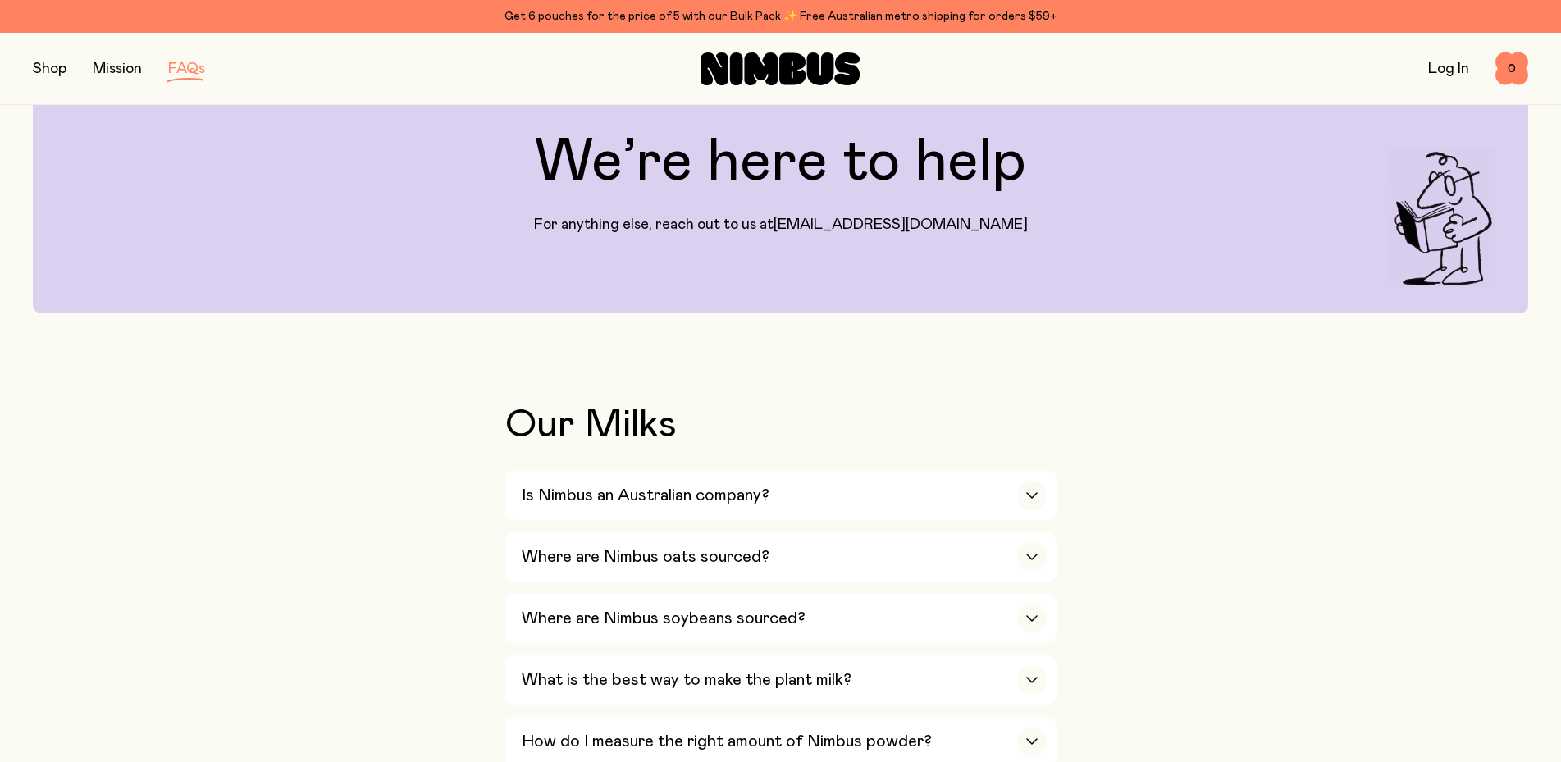
scroll to position [0, 0]
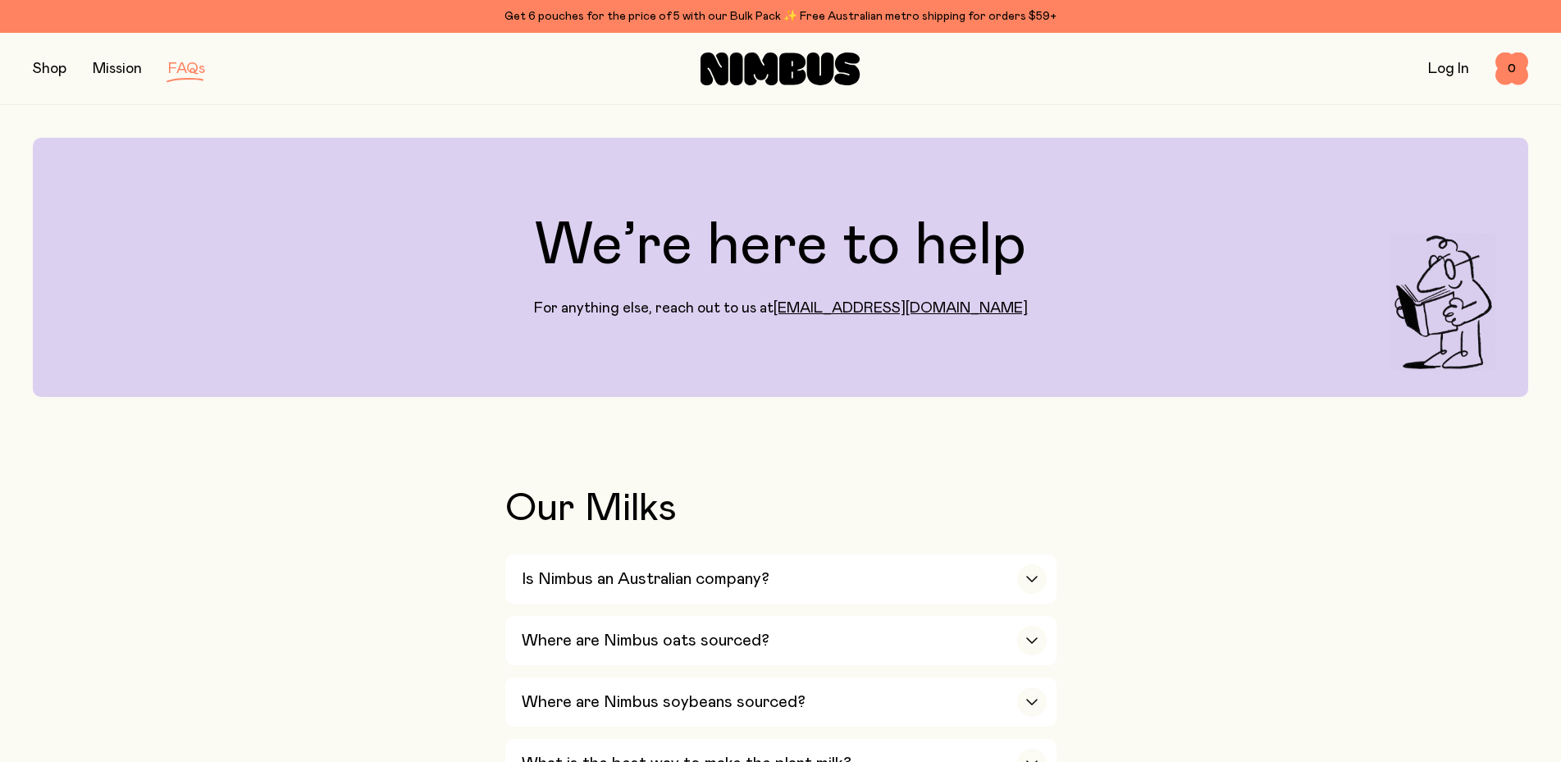
click at [40, 68] on button "button" at bounding box center [50, 68] width 34 height 23
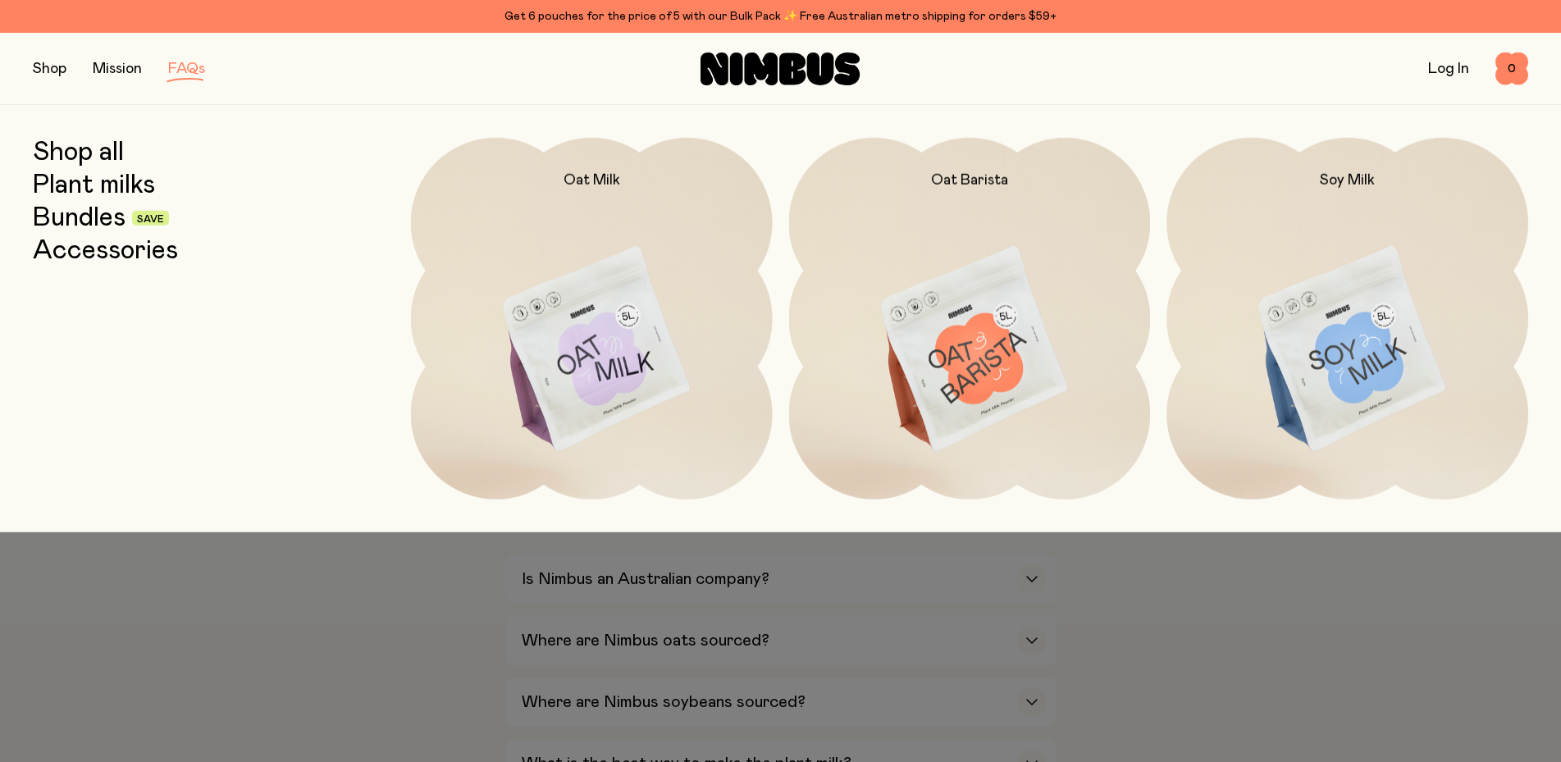
click at [57, 189] on link "Plant milks" at bounding box center [94, 186] width 122 height 30
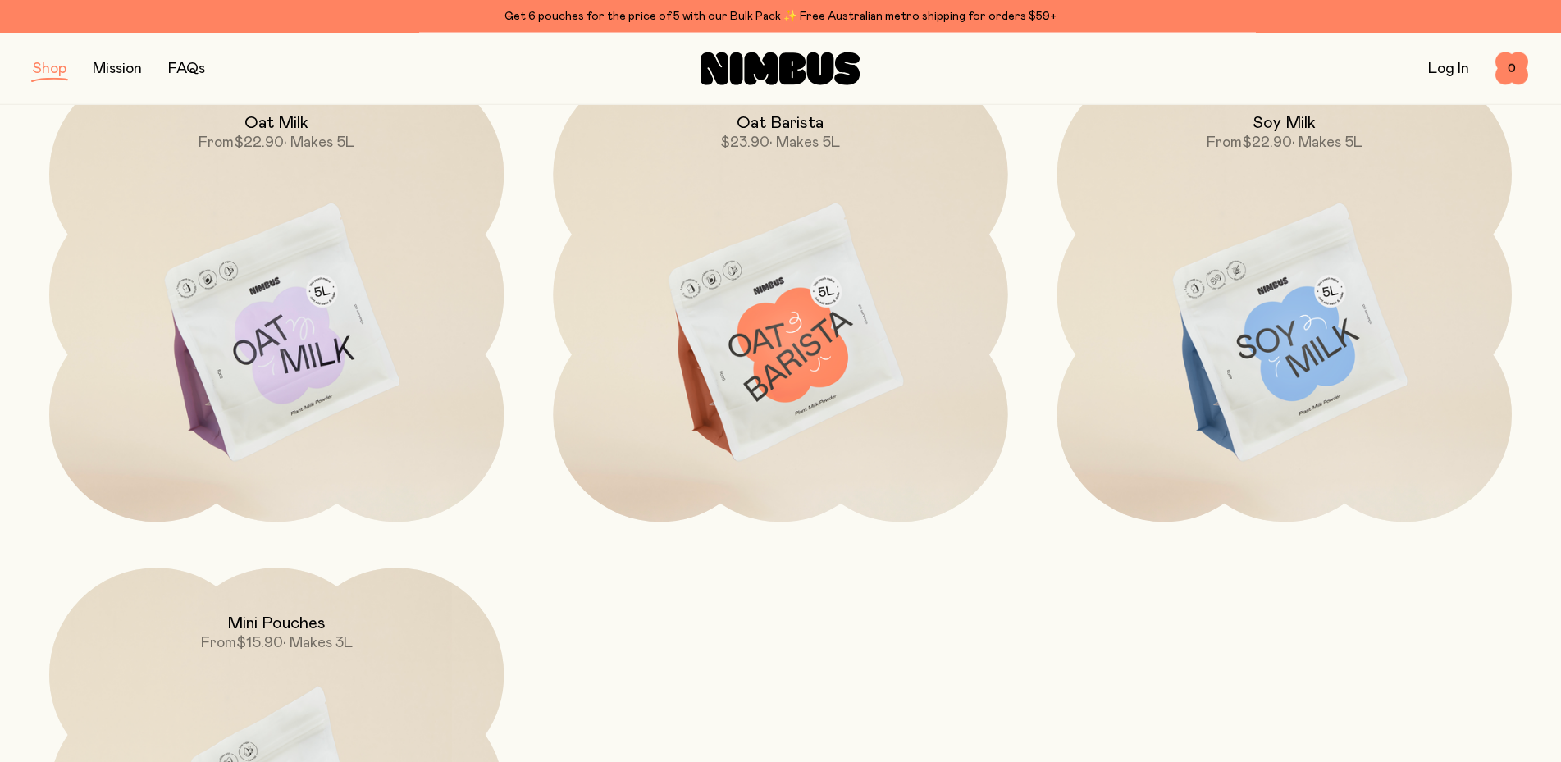
scroll to position [251, 0]
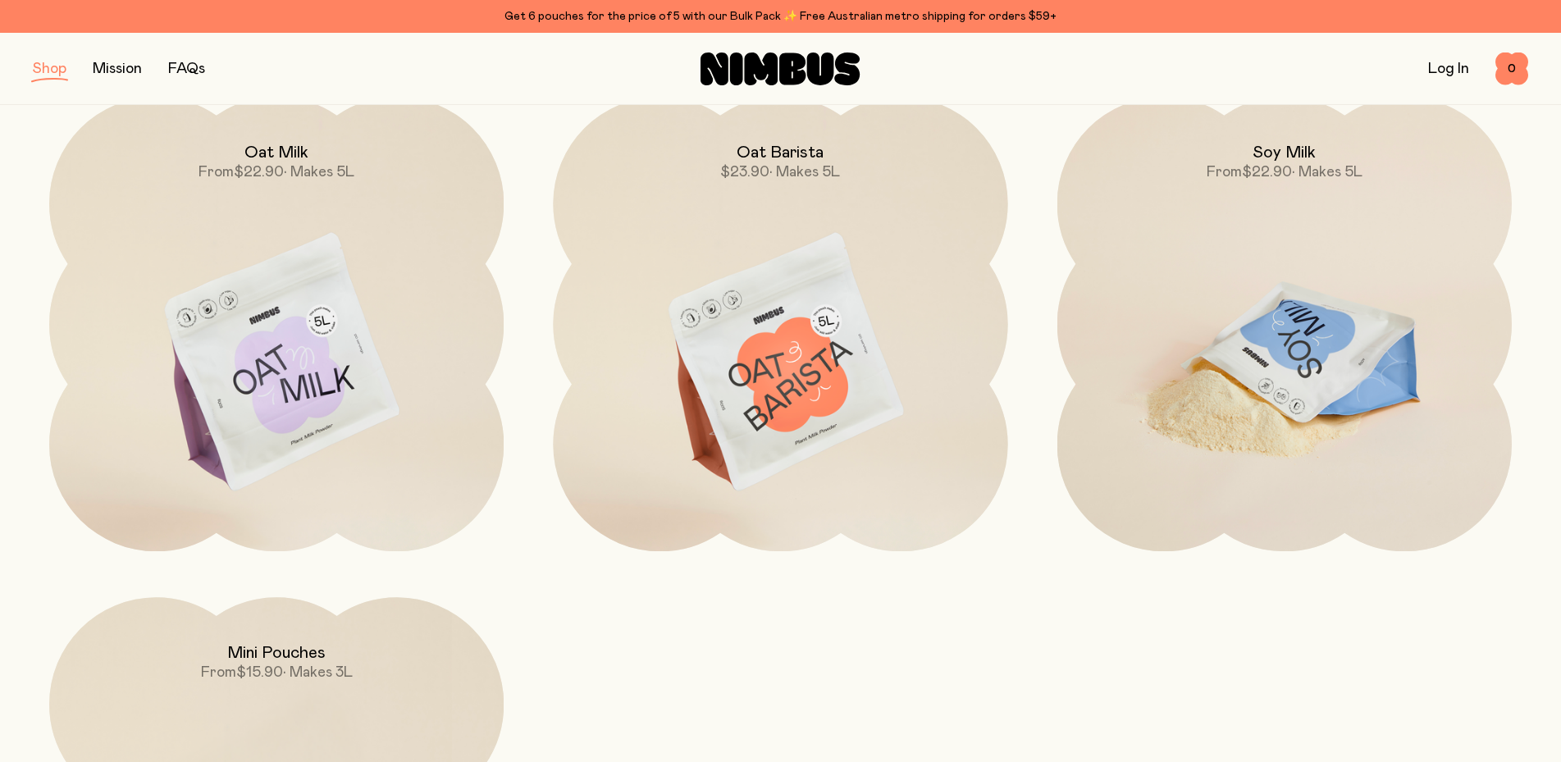
click at [1272, 386] on img at bounding box center [1285, 364] width 455 height 534
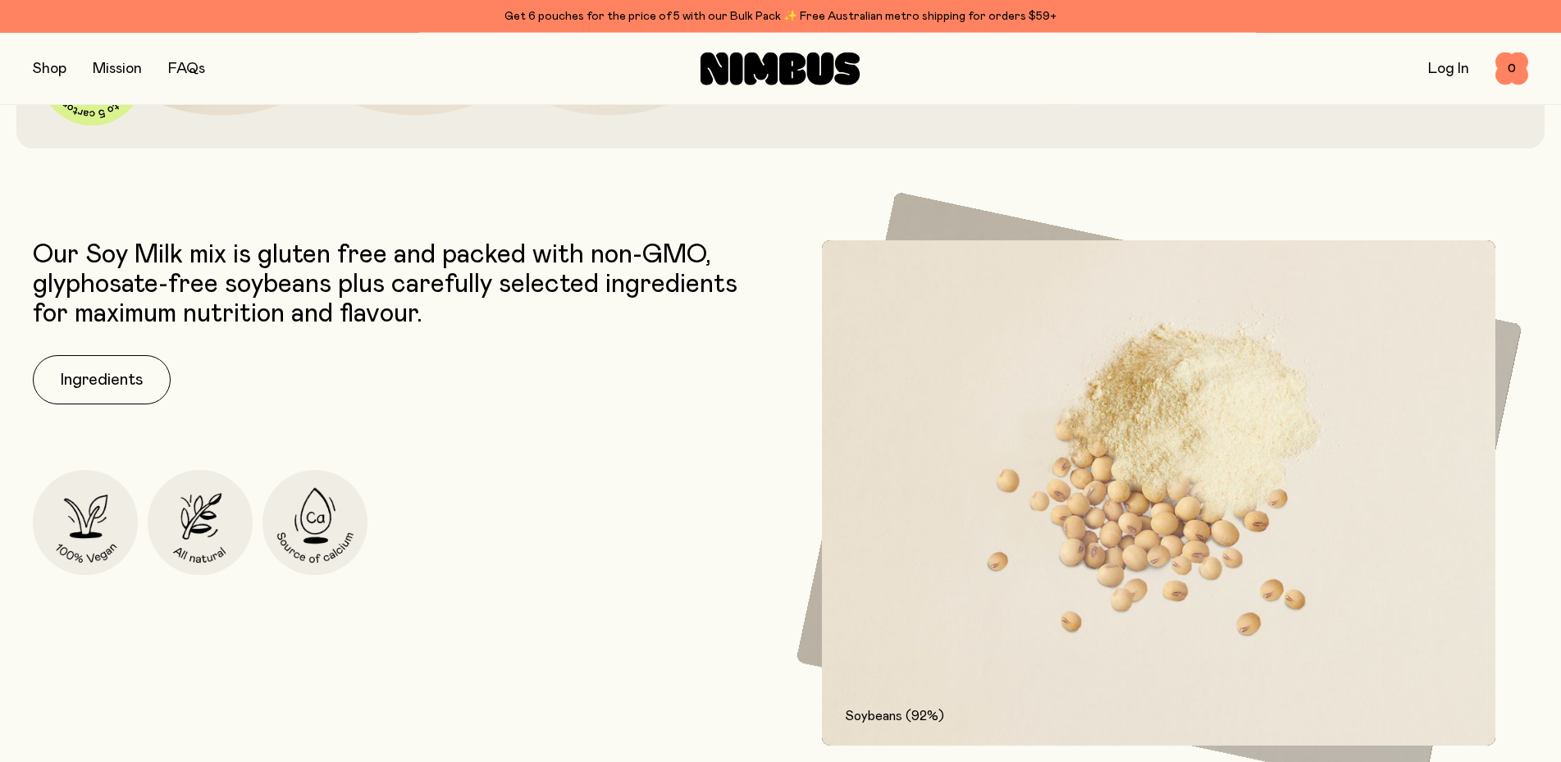
scroll to position [837, 0]
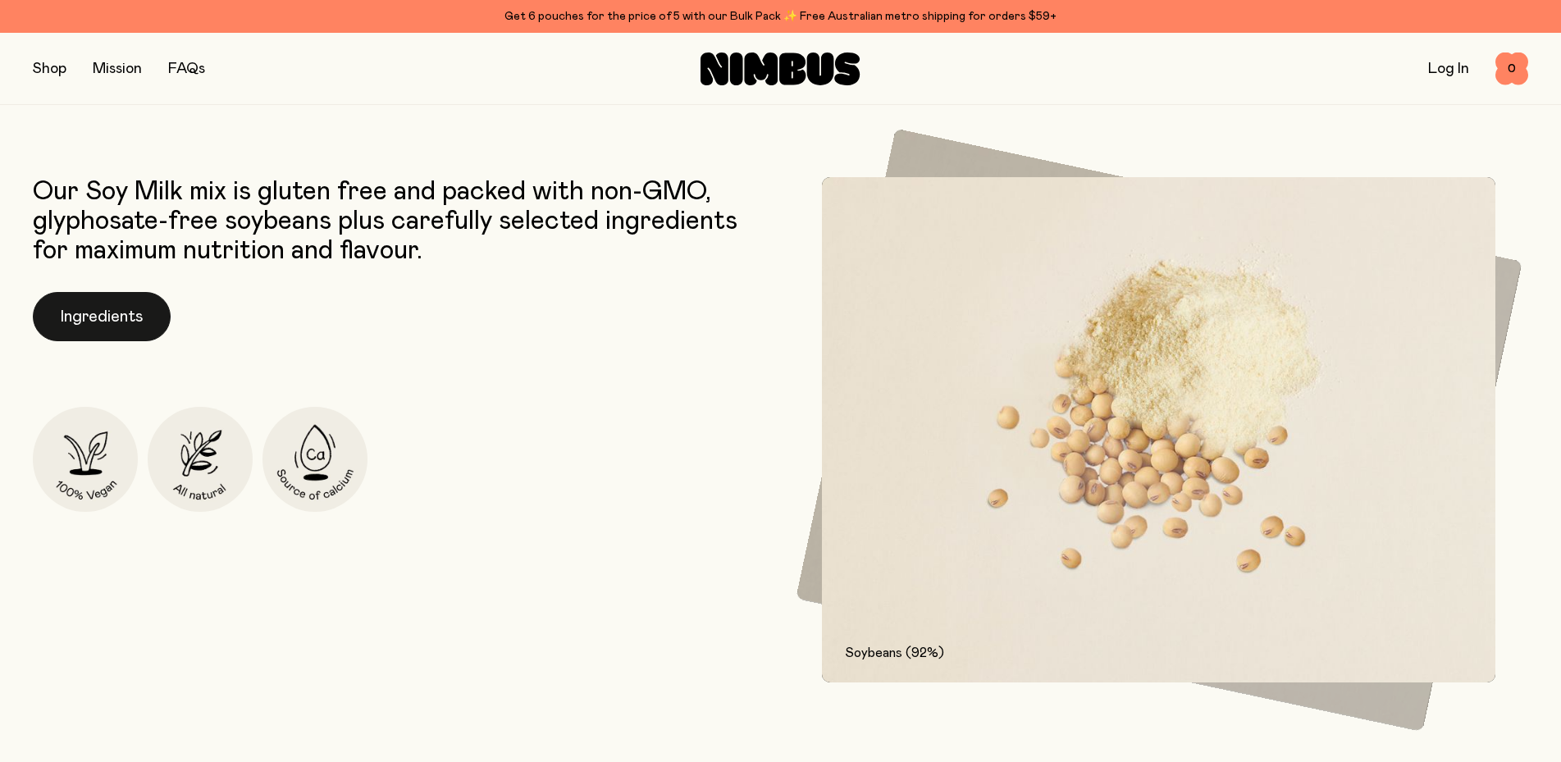
click at [80, 316] on button "Ingredients" at bounding box center [102, 316] width 138 height 49
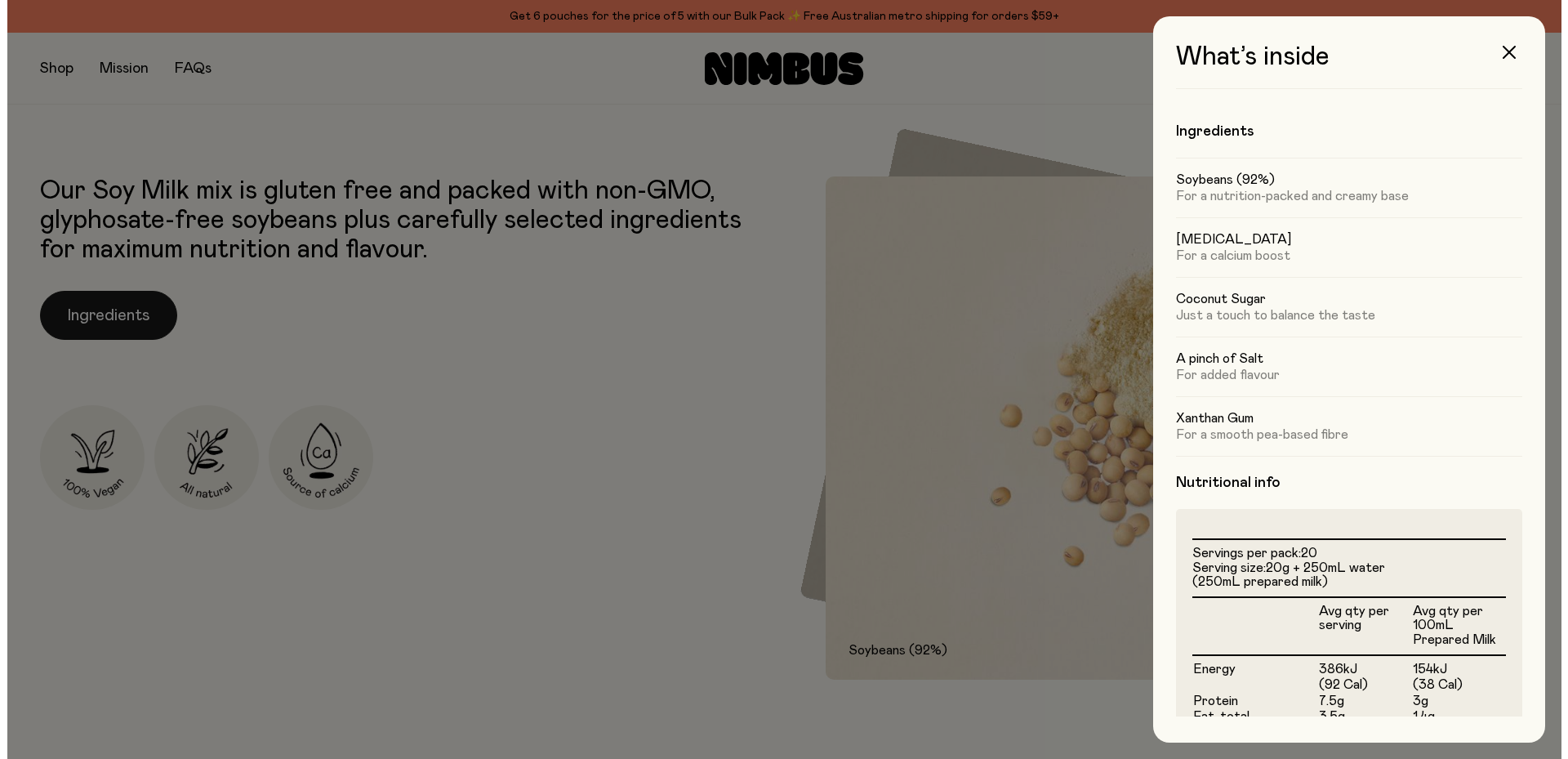
scroll to position [0, 0]
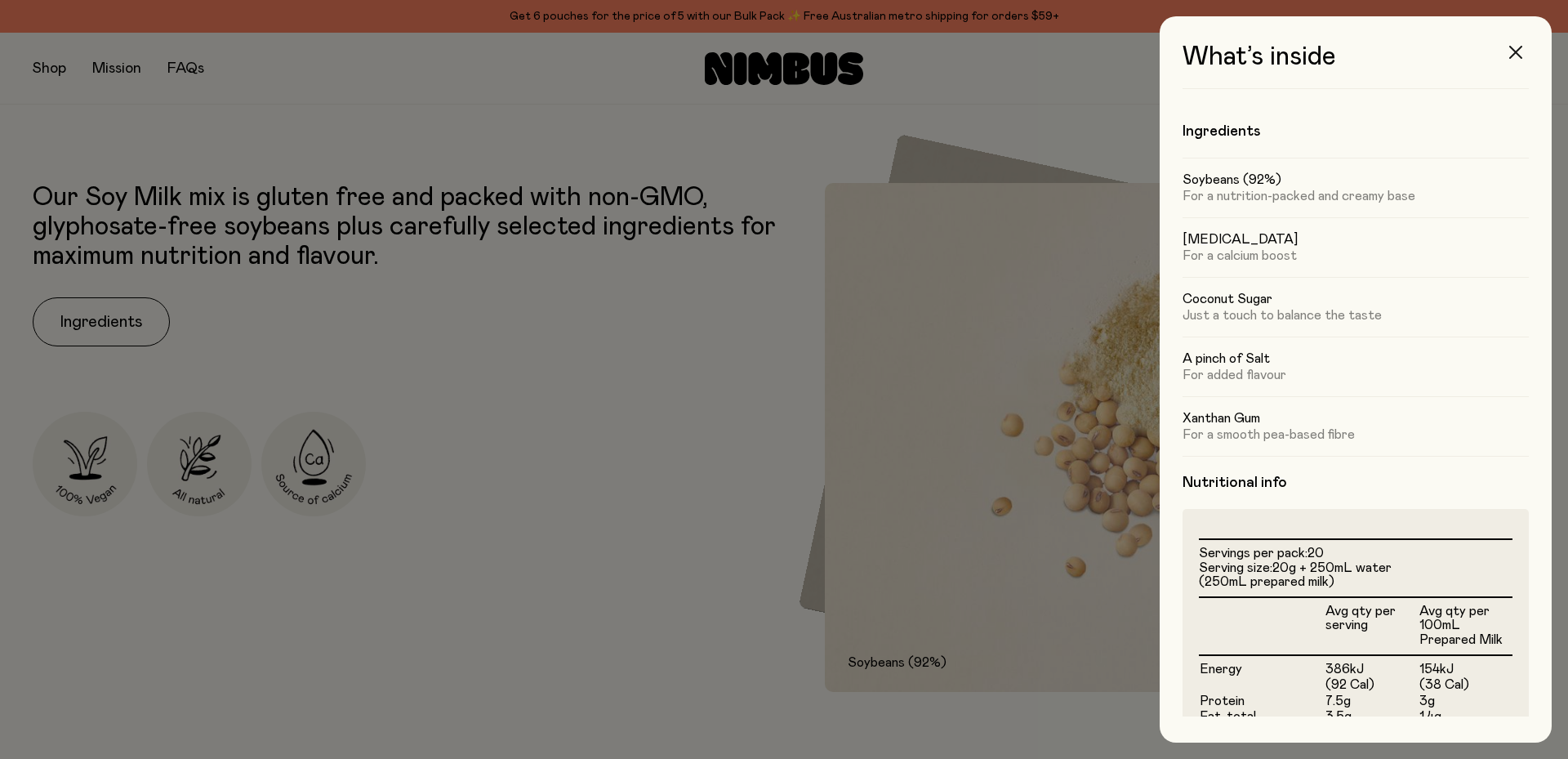
click at [1516, 53] on icon "button" at bounding box center [1515, 52] width 13 height 13
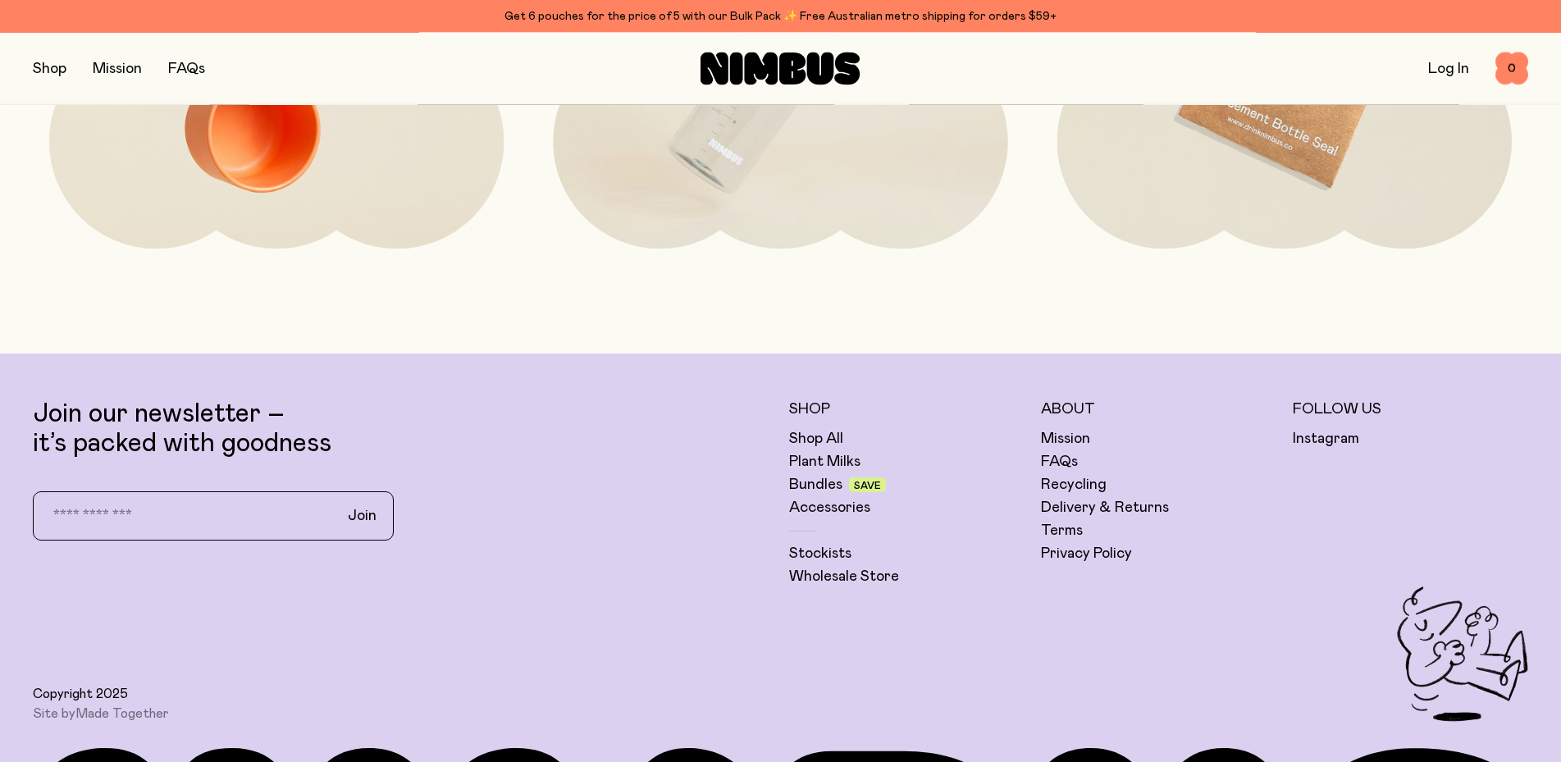
scroll to position [4725, 0]
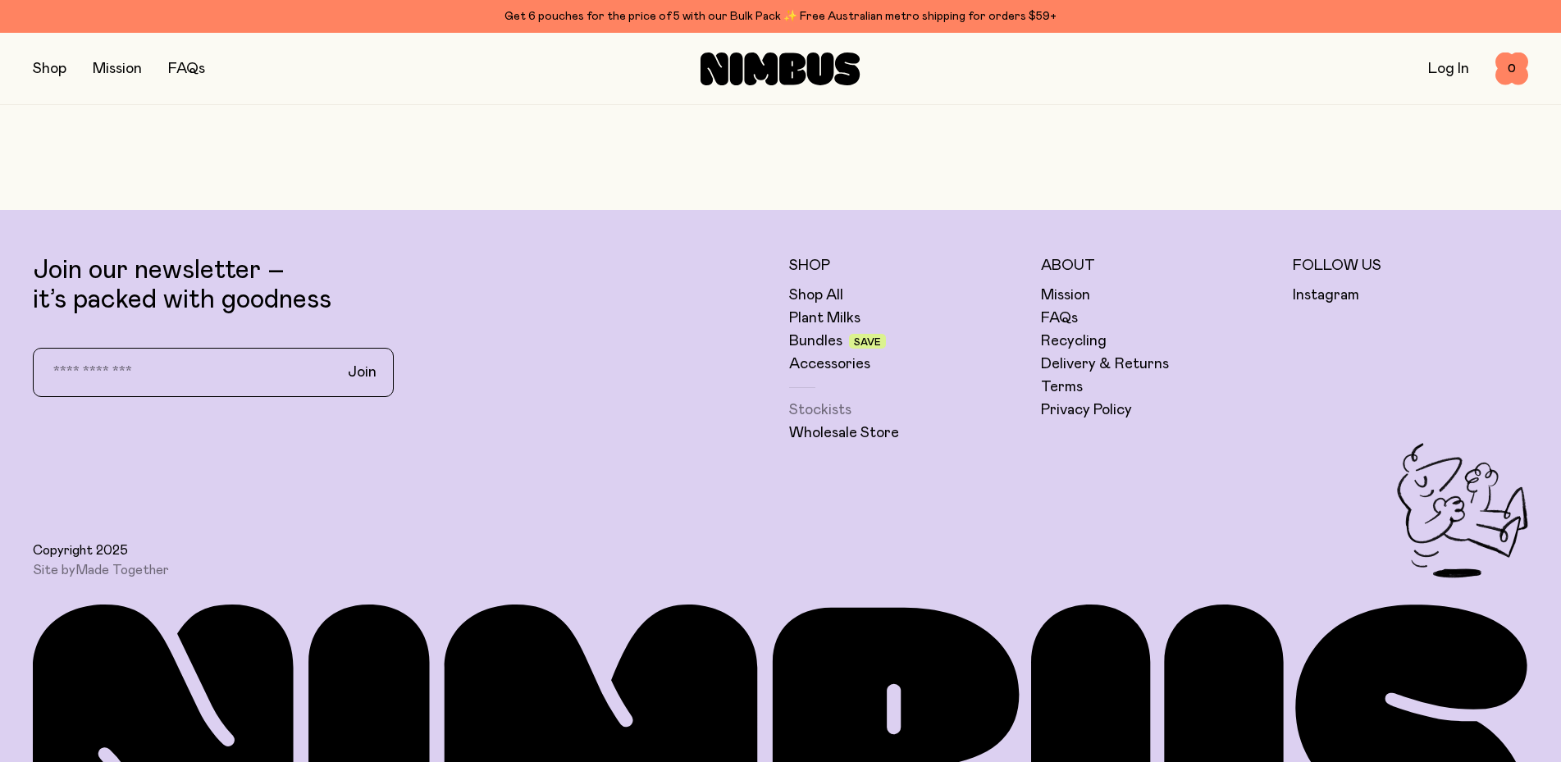
click at [802, 415] on link "Stockists" at bounding box center [820, 410] width 62 height 20
click at [824, 365] on link "Accessories" at bounding box center [829, 364] width 81 height 20
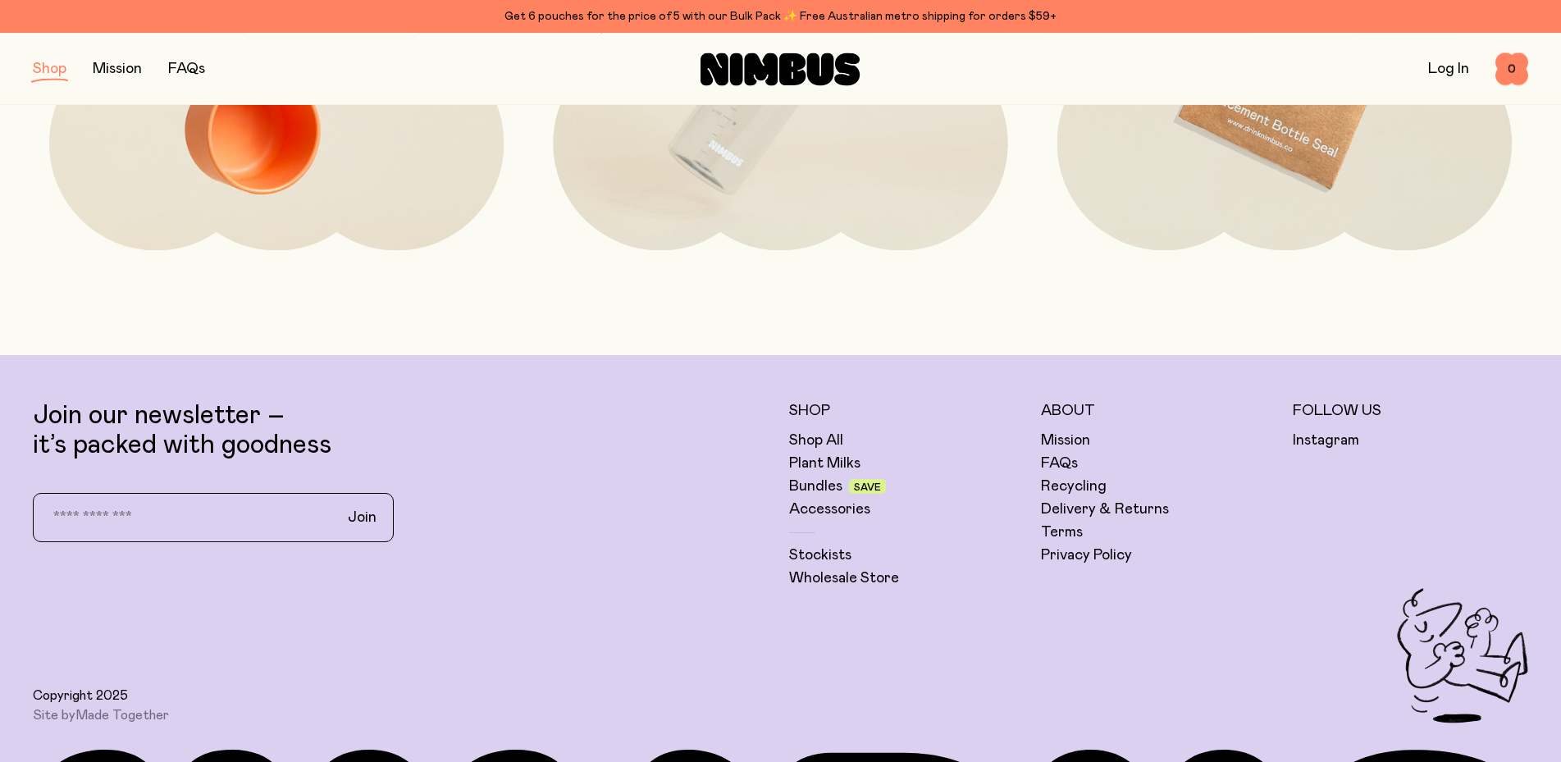
scroll to position [586, 0]
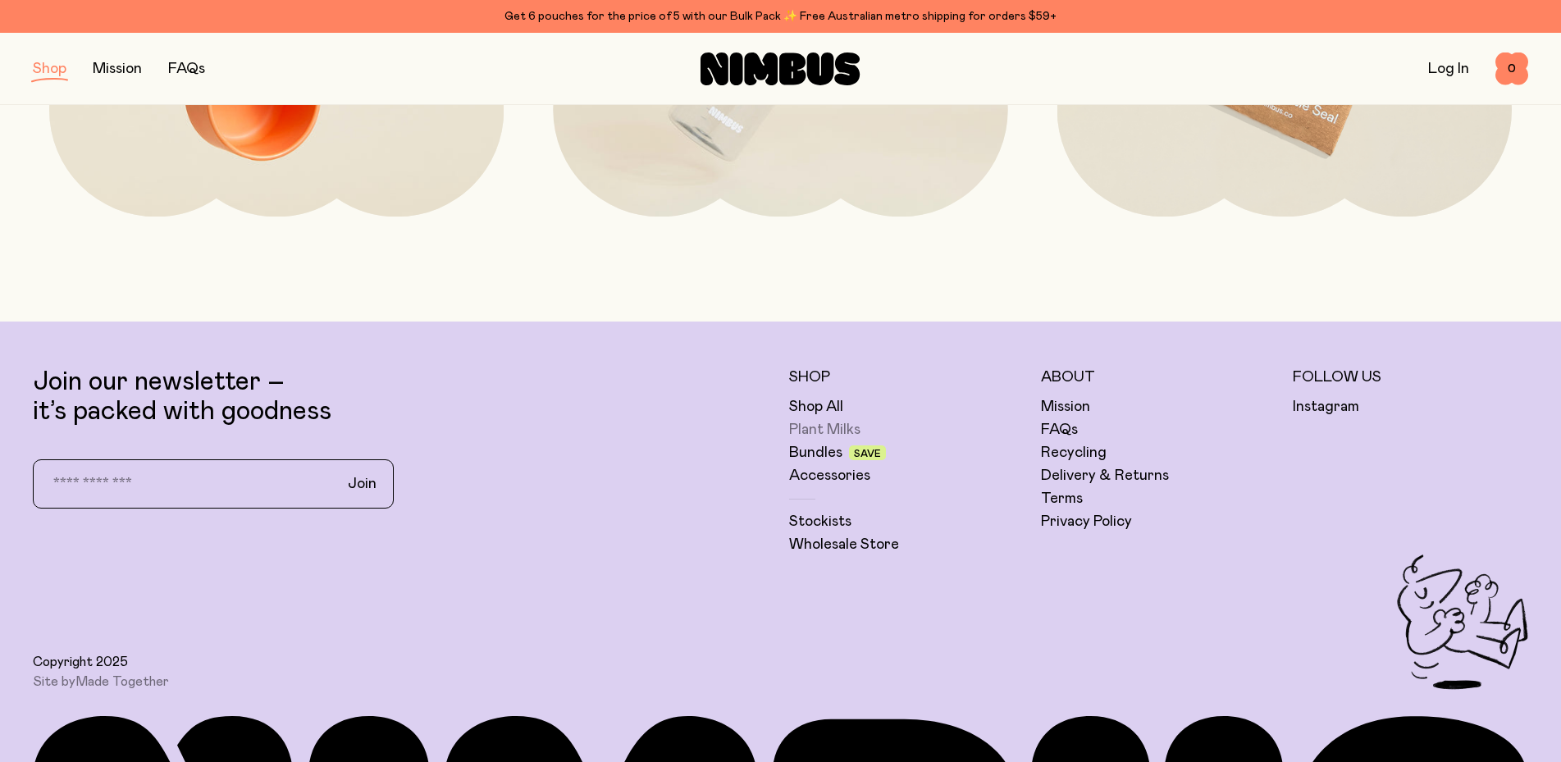
click at [815, 428] on link "Plant Milks" at bounding box center [824, 430] width 71 height 20
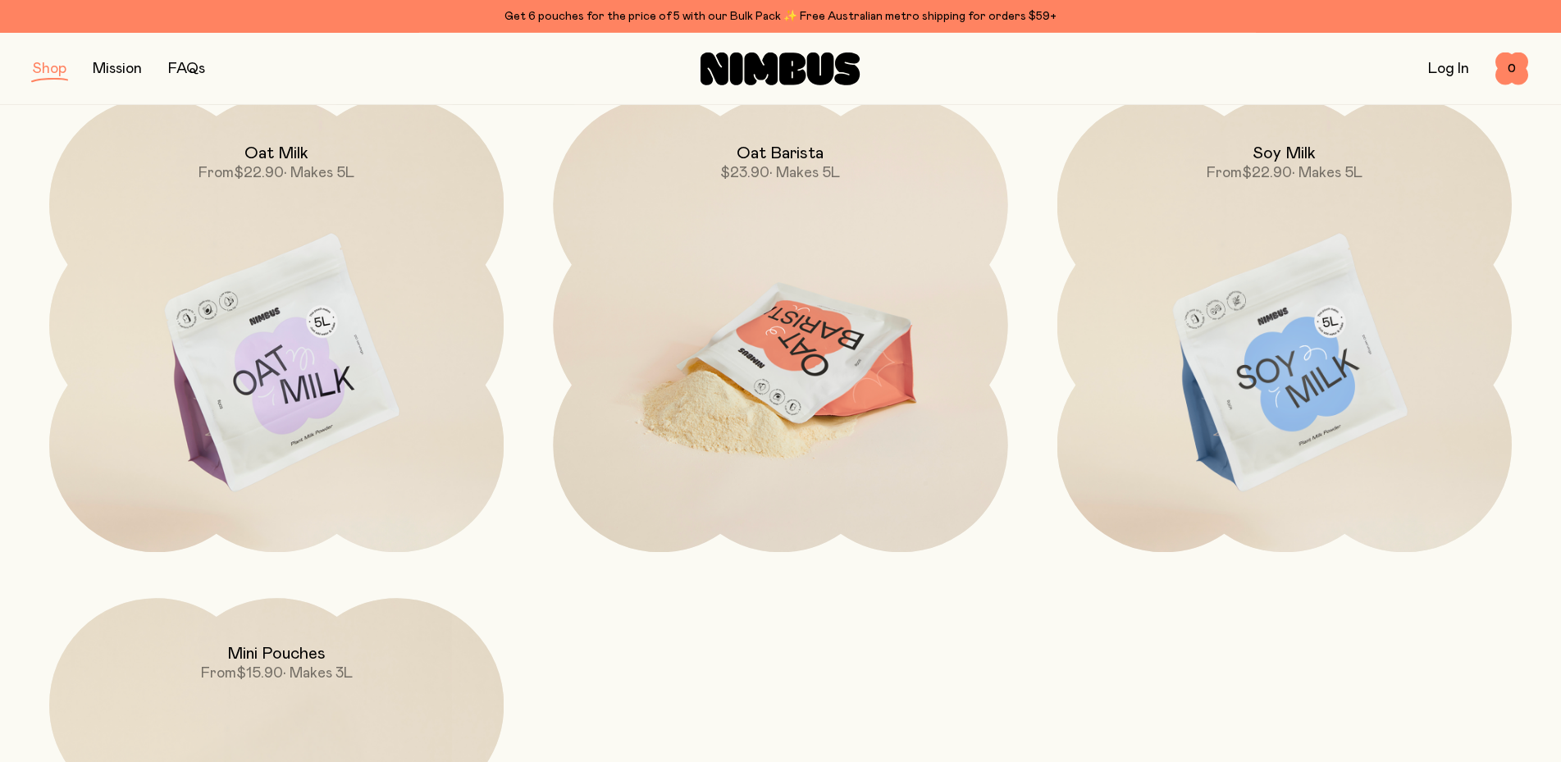
scroll to position [251, 0]
click at [812, 385] on img at bounding box center [780, 364] width 455 height 534
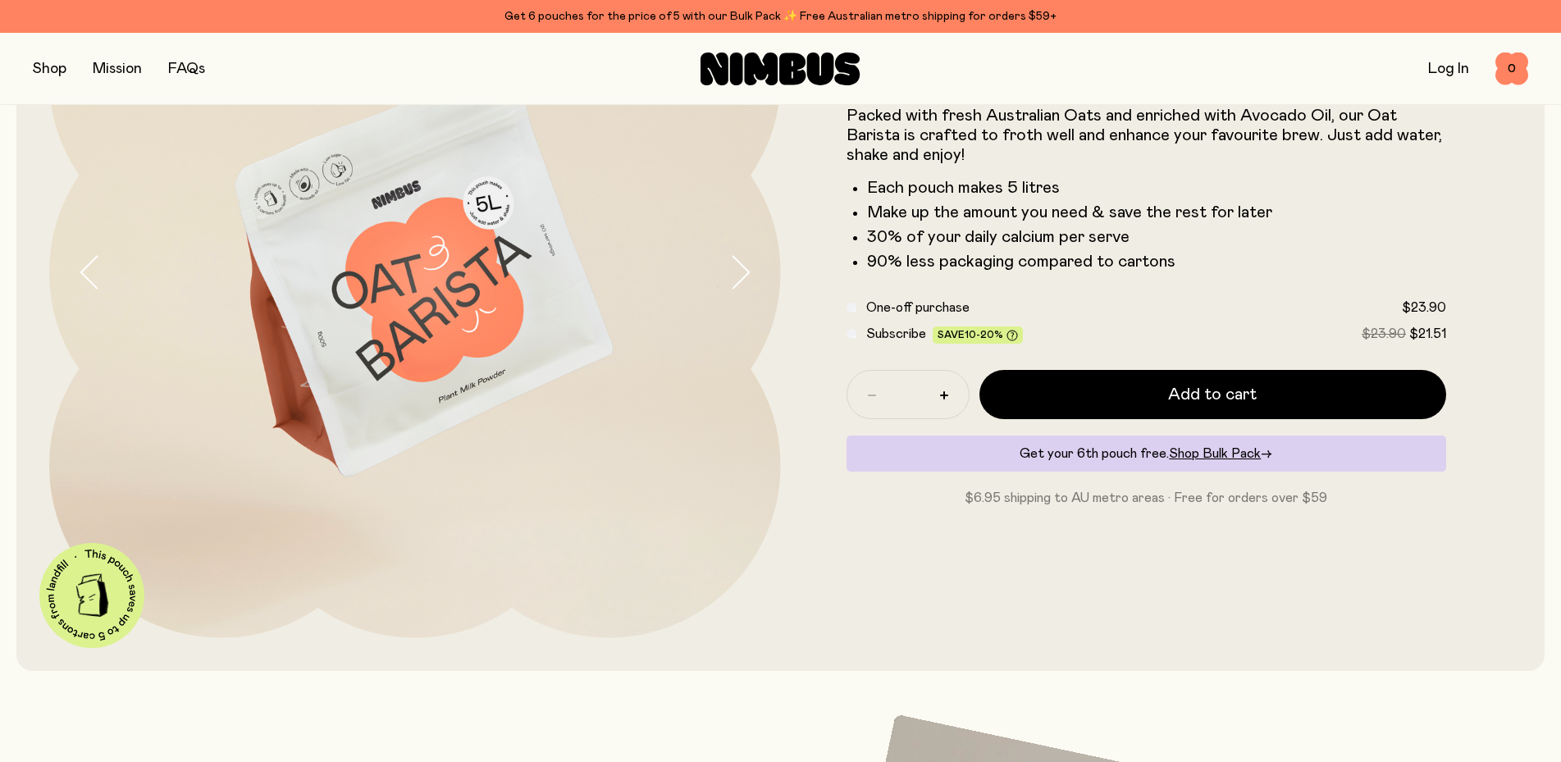
scroll to position [167, 0]
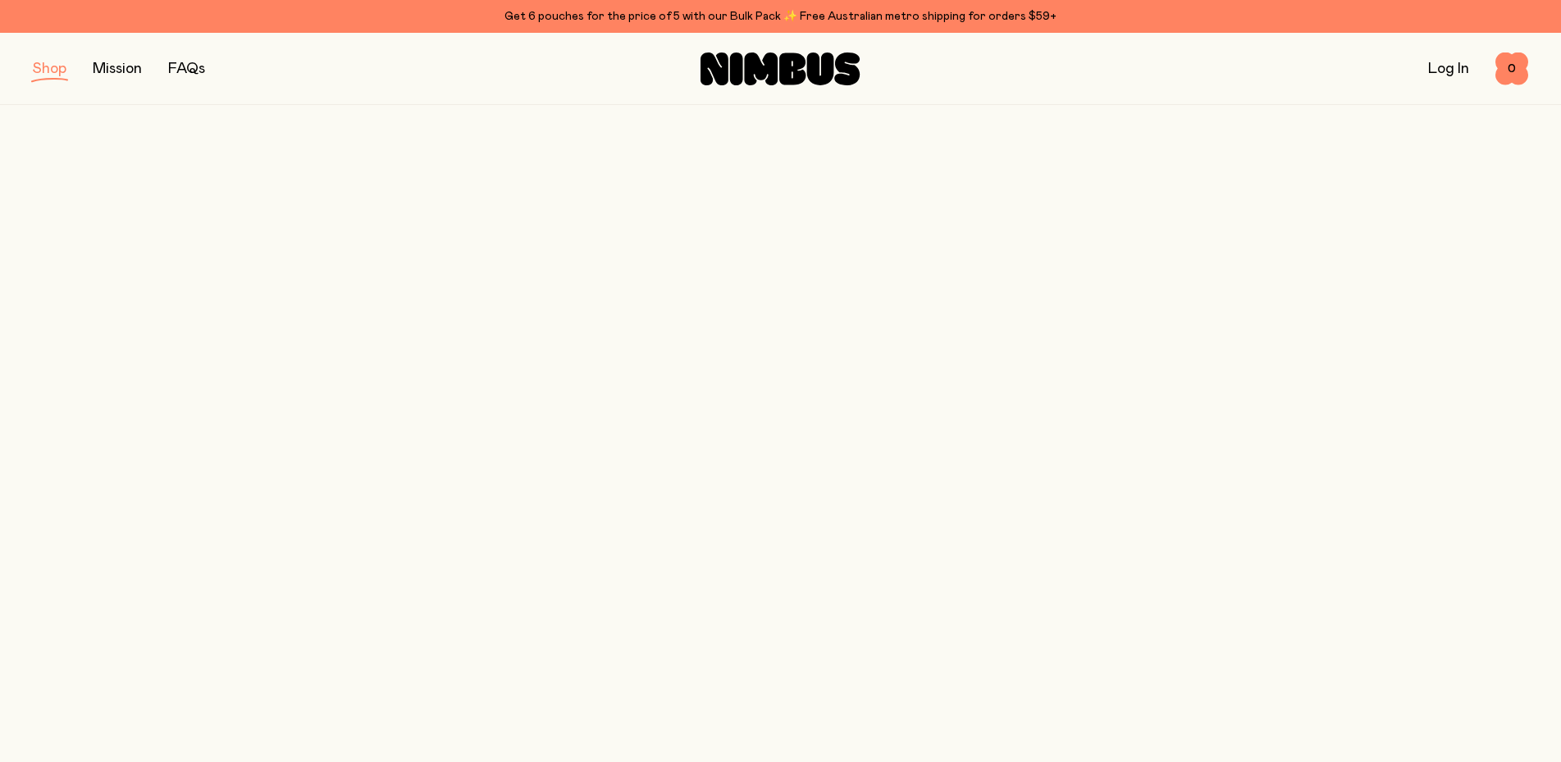
scroll to position [251, 0]
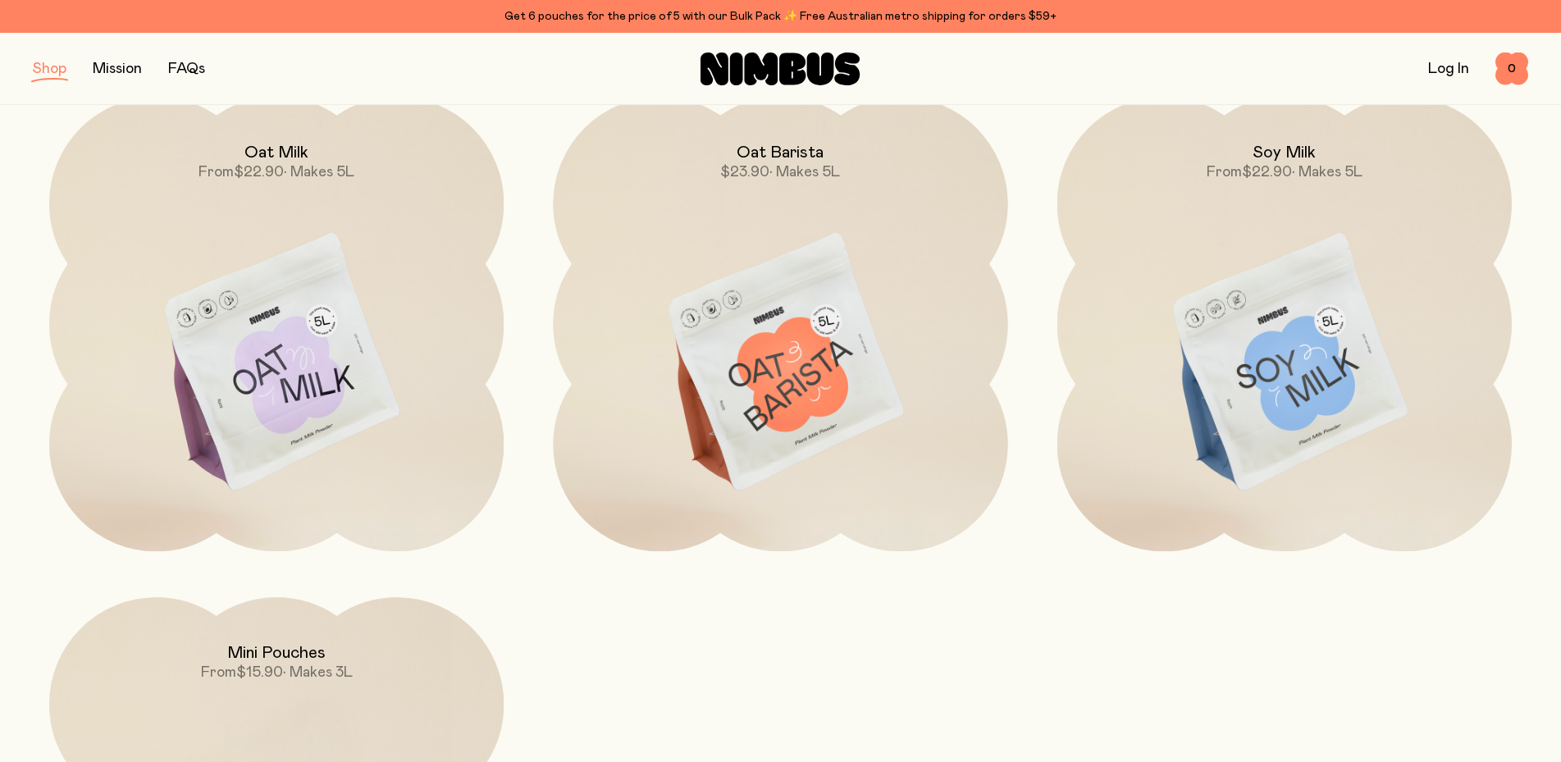
click at [706, 694] on div "Oat Milk From $22.90 • Makes 5L Oat Barista $23.90 • Makes 5L Soy Milk From $22…" at bounding box center [781, 575] width 1496 height 956
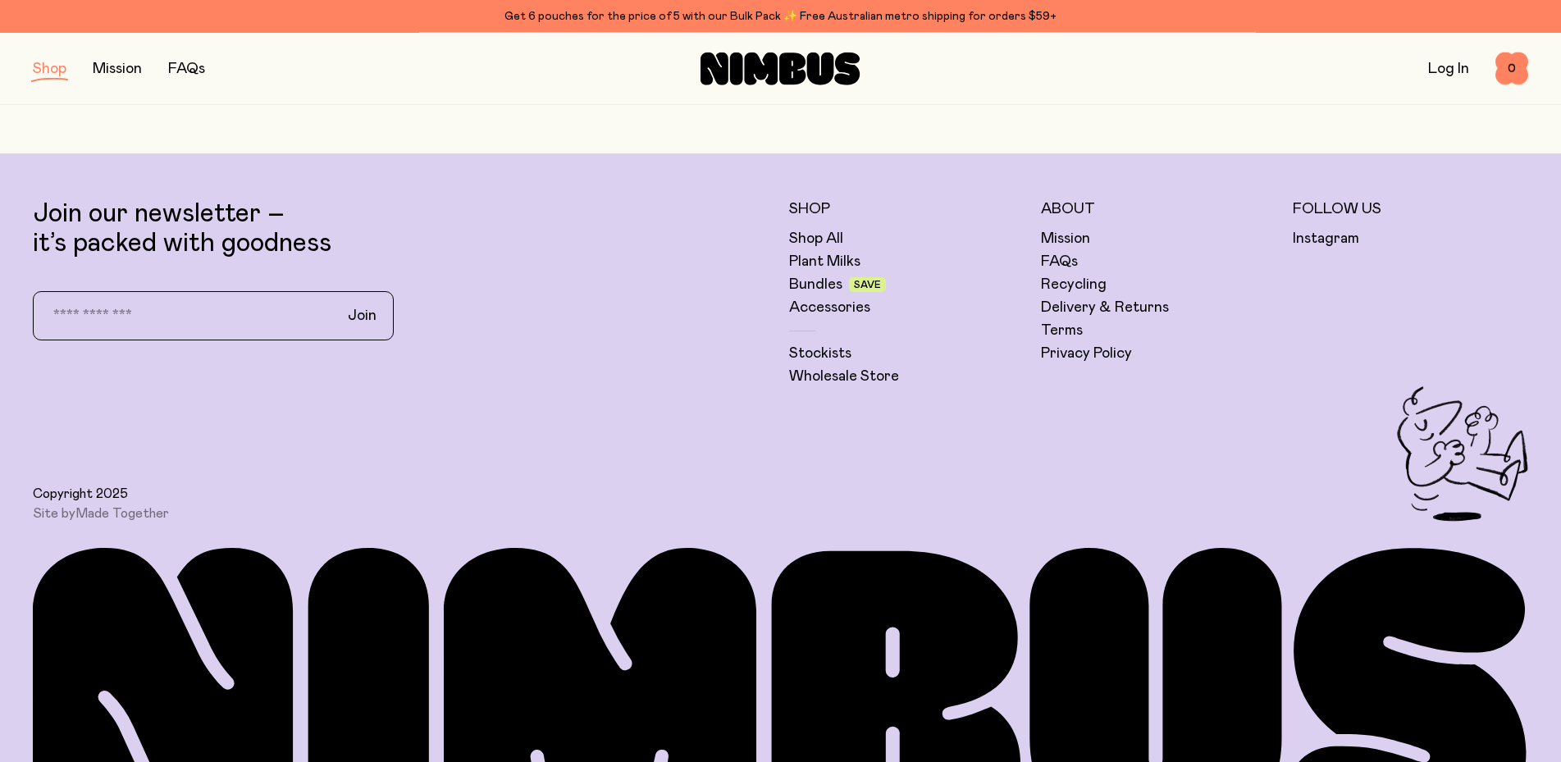
scroll to position [1365, 0]
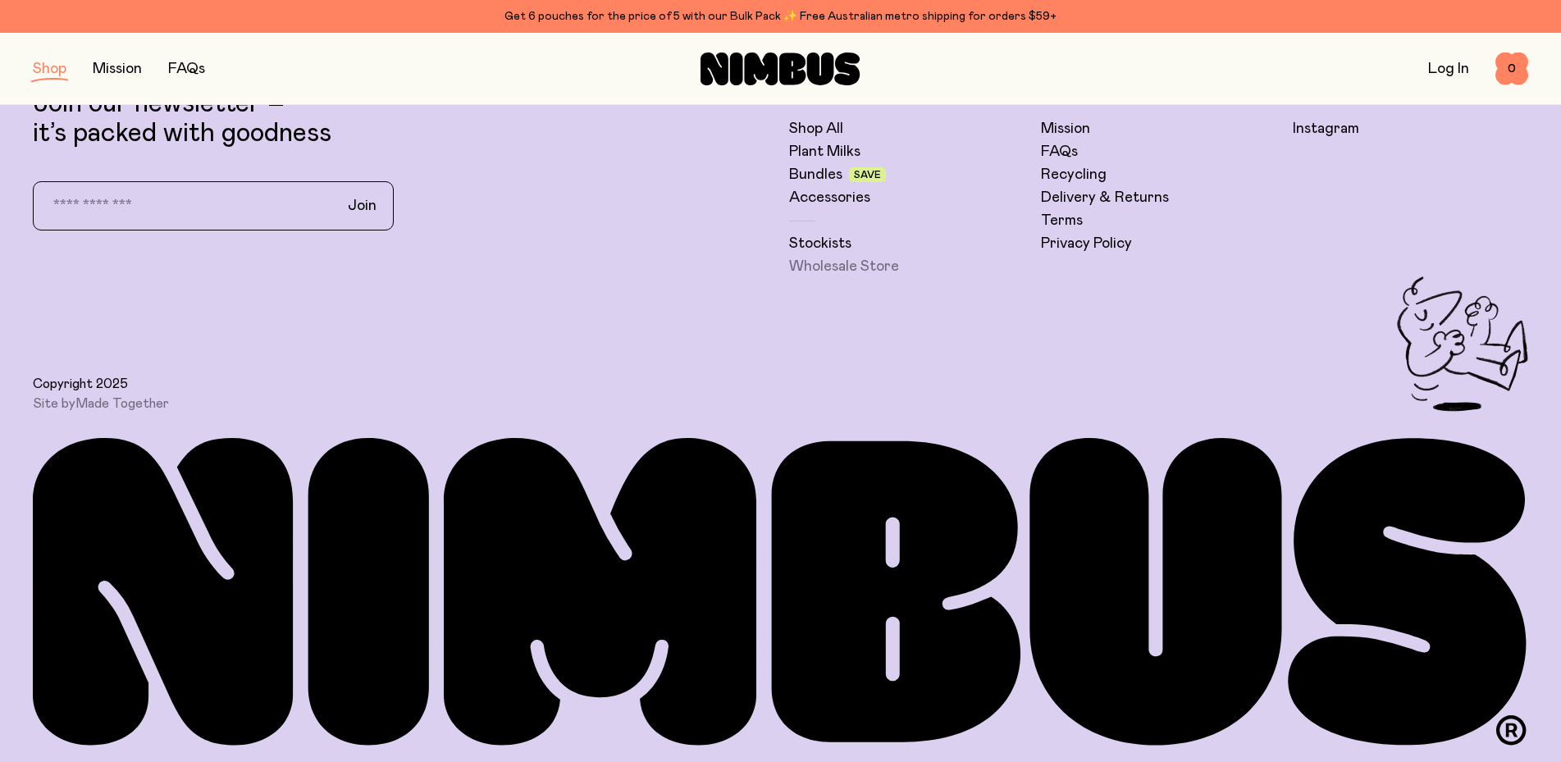
click at [831, 264] on link "Wholesale Store" at bounding box center [844, 267] width 110 height 20
